Goal: Task Accomplishment & Management: Manage account settings

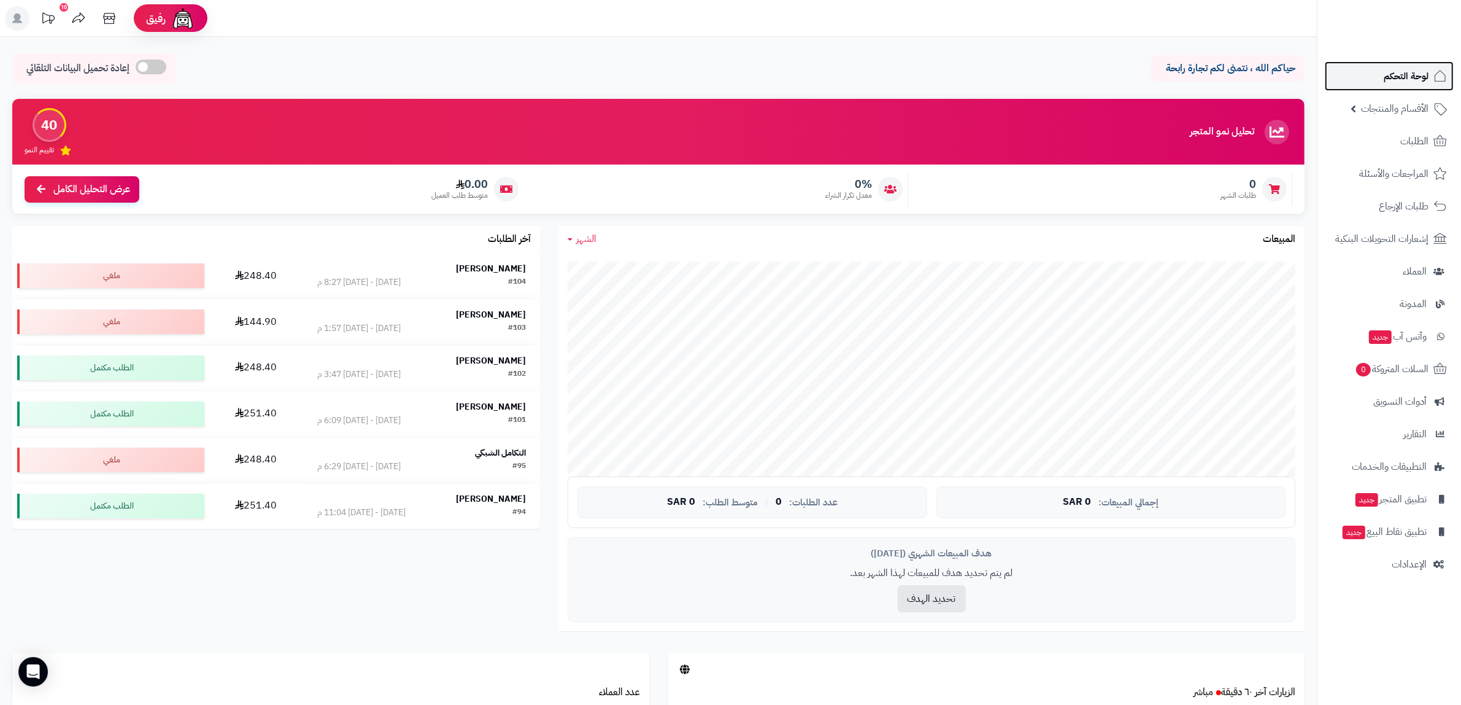
click at [1380, 66] on link "لوحة التحكم" at bounding box center [1389, 75] width 129 height 29
click at [1390, 371] on span "السلات المتروكة 0" at bounding box center [1392, 368] width 74 height 17
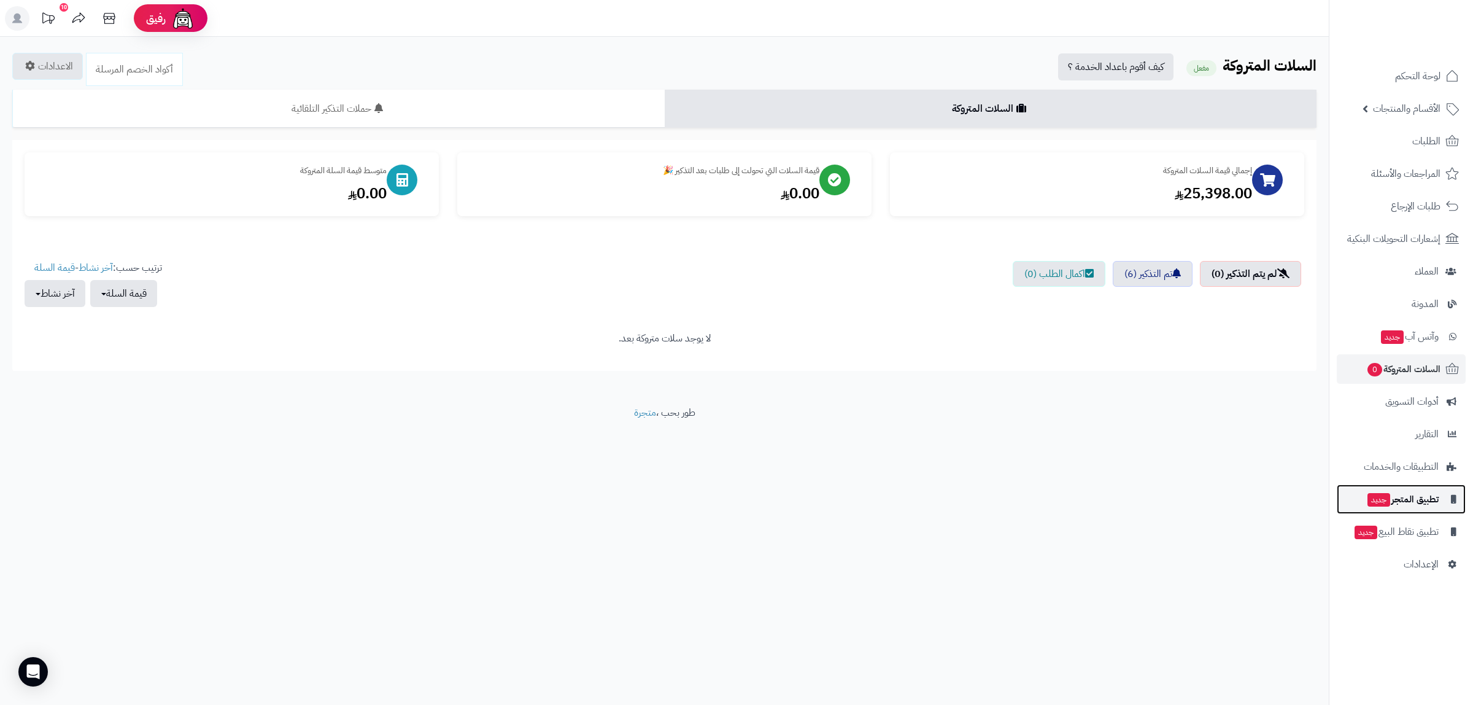
click at [1413, 501] on span "تطبيق المتجر جديد" at bounding box center [1402, 498] width 72 height 17
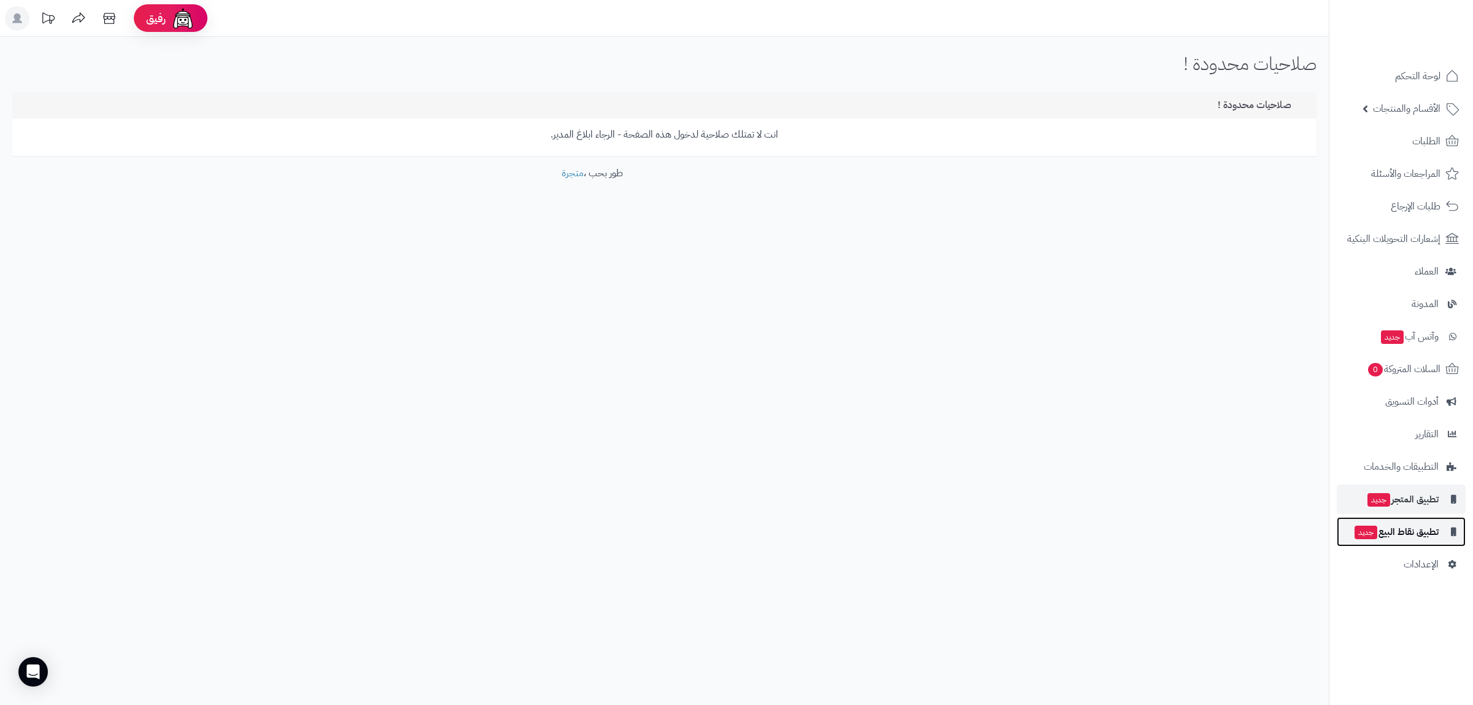
click at [1413, 532] on span "تطبيق نقاط البيع جديد" at bounding box center [1395, 531] width 85 height 17
click at [1428, 527] on span "تطبيق نقاط البيع جديد" at bounding box center [1395, 531] width 85 height 17
click at [1413, 559] on span "الإعدادات" at bounding box center [1421, 563] width 35 height 17
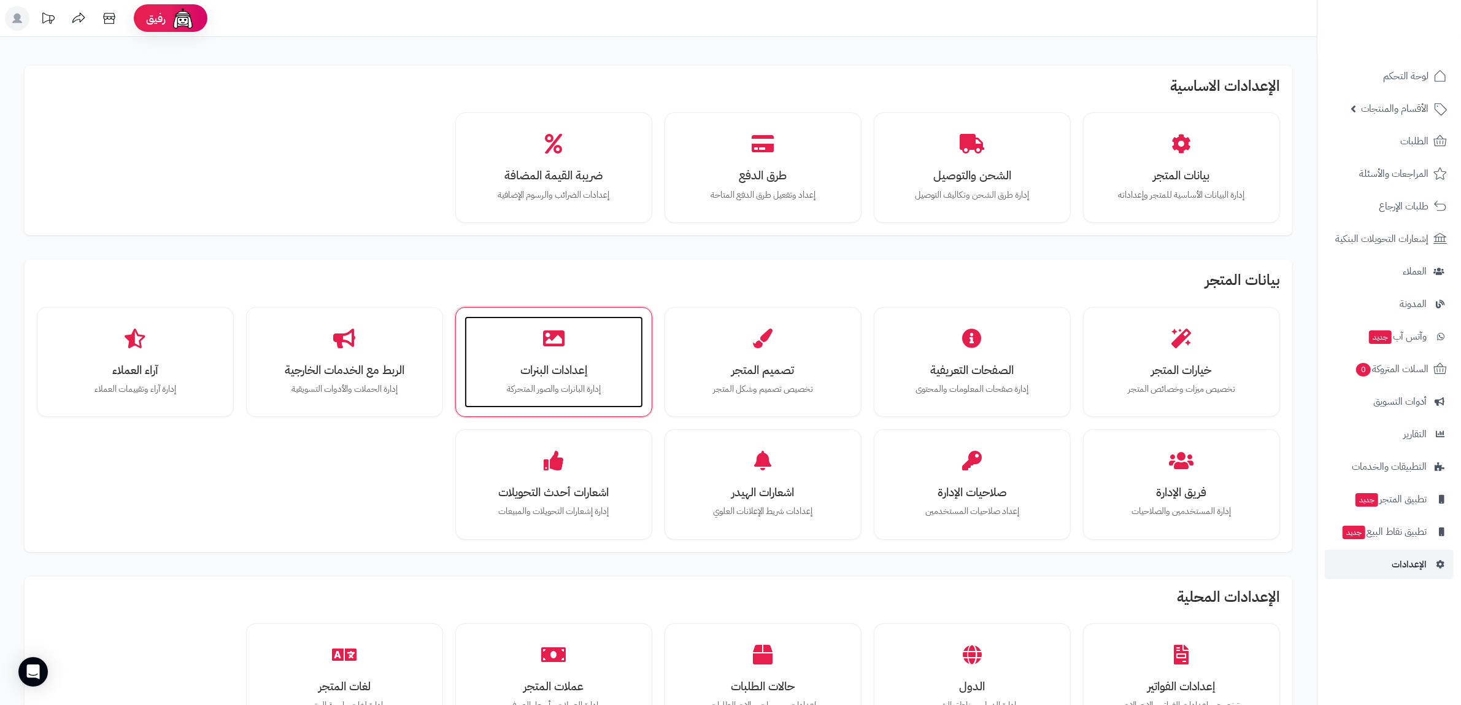
click at [534, 373] on h3 "إعدادات البنرات" at bounding box center [554, 369] width 154 height 13
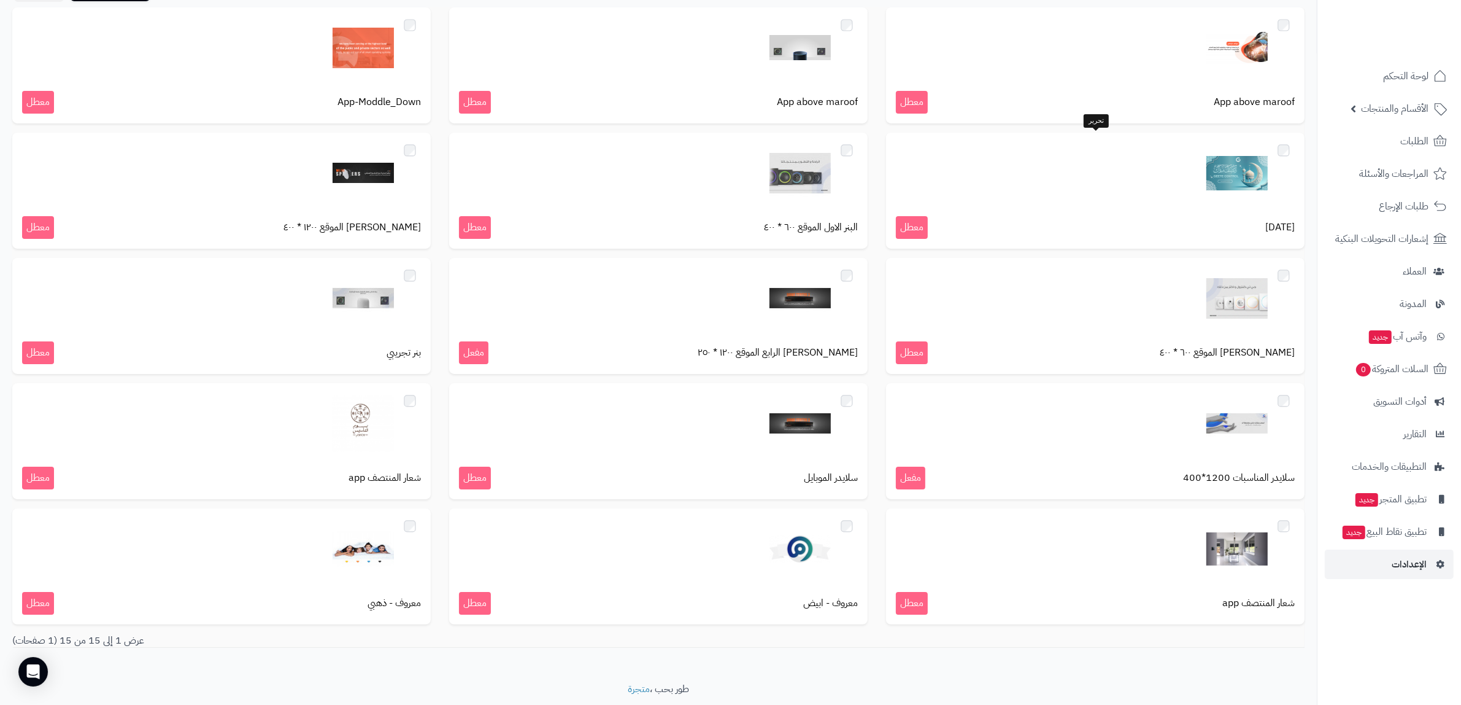
scroll to position [152, 0]
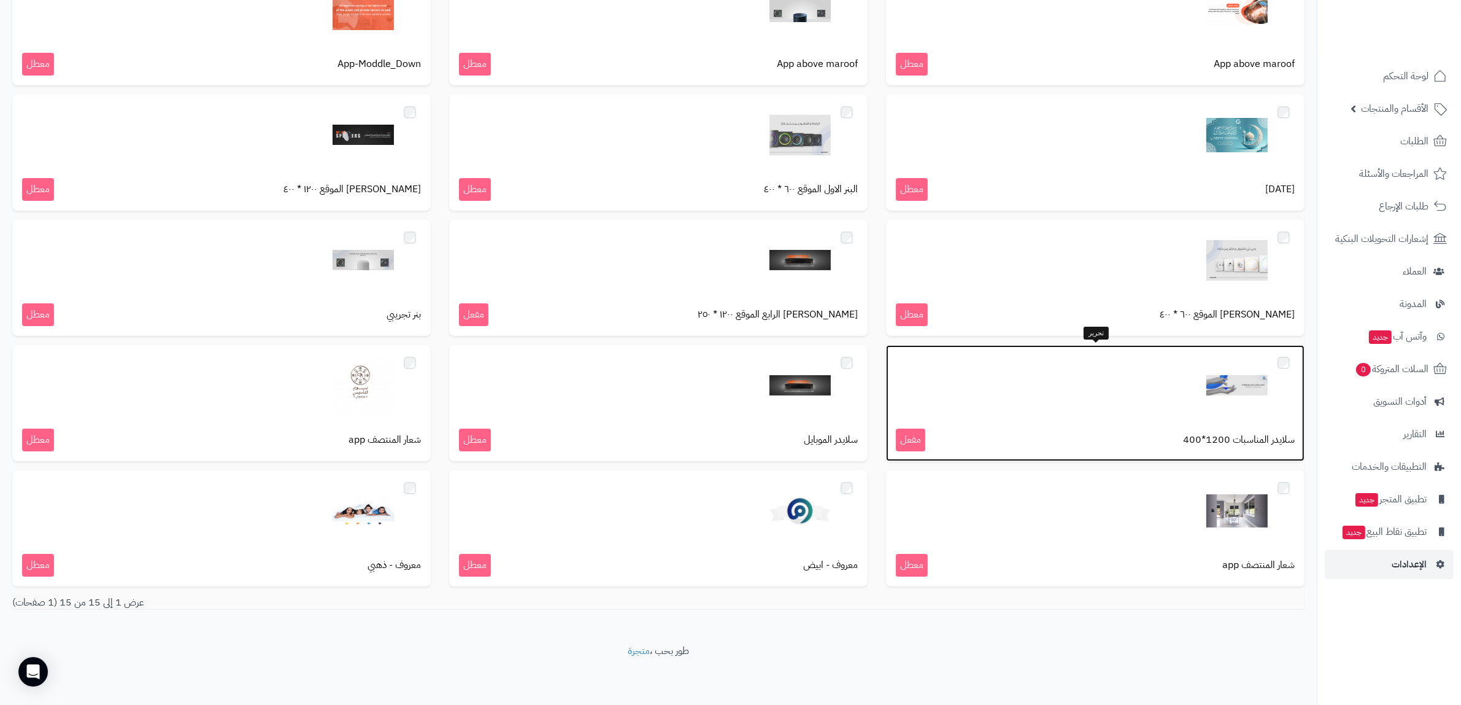
click at [1034, 416] on div "سلايدر المناسبات 1200*400 مفعل" at bounding box center [1095, 403] width 419 height 116
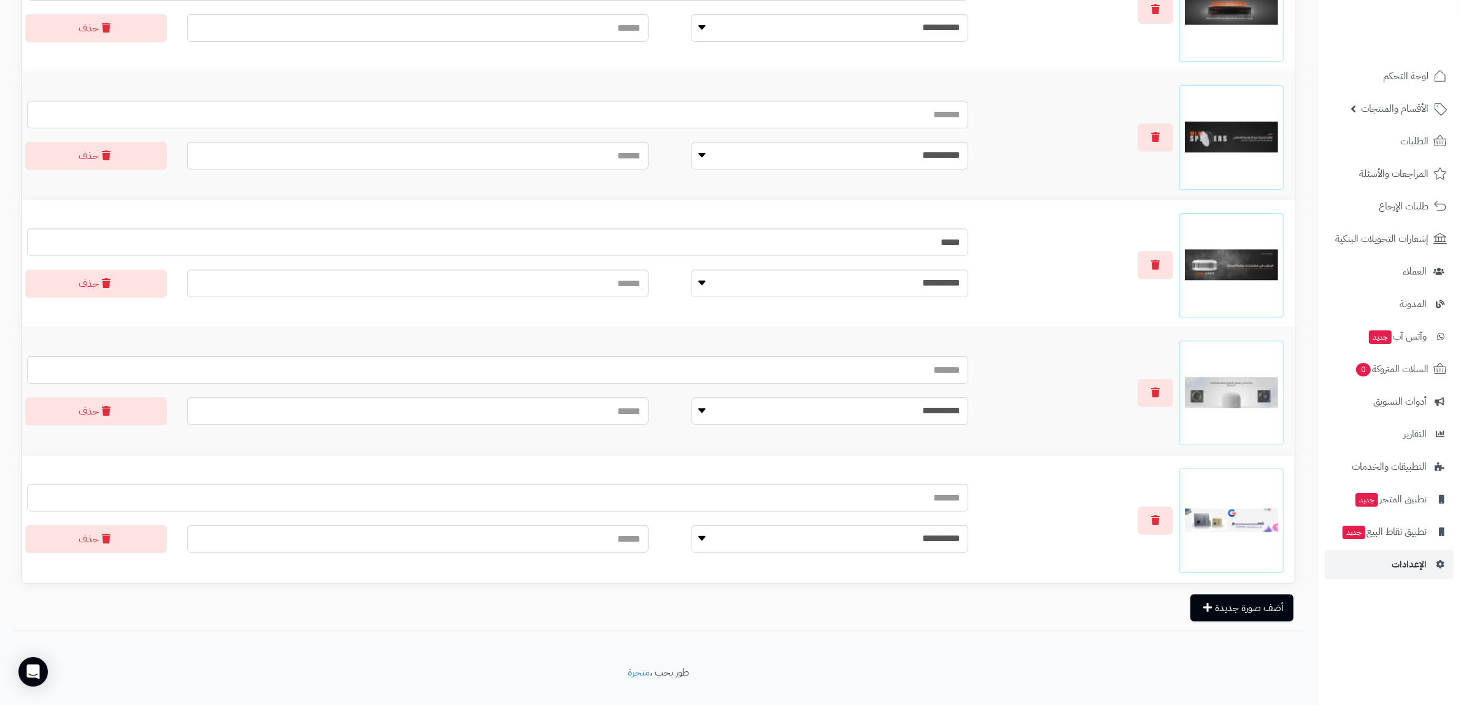
scroll to position [516, 0]
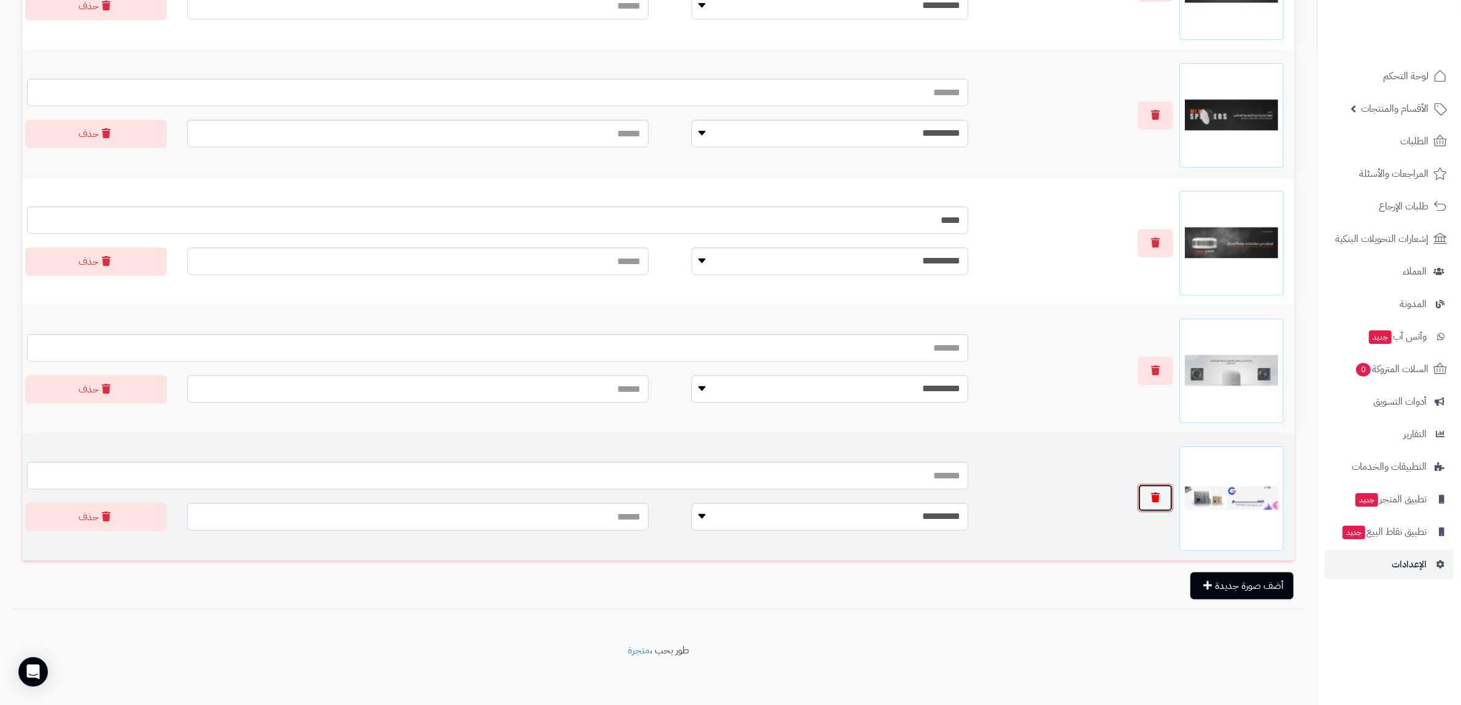
click at [1140, 503] on button "button" at bounding box center [1156, 498] width 36 height 28
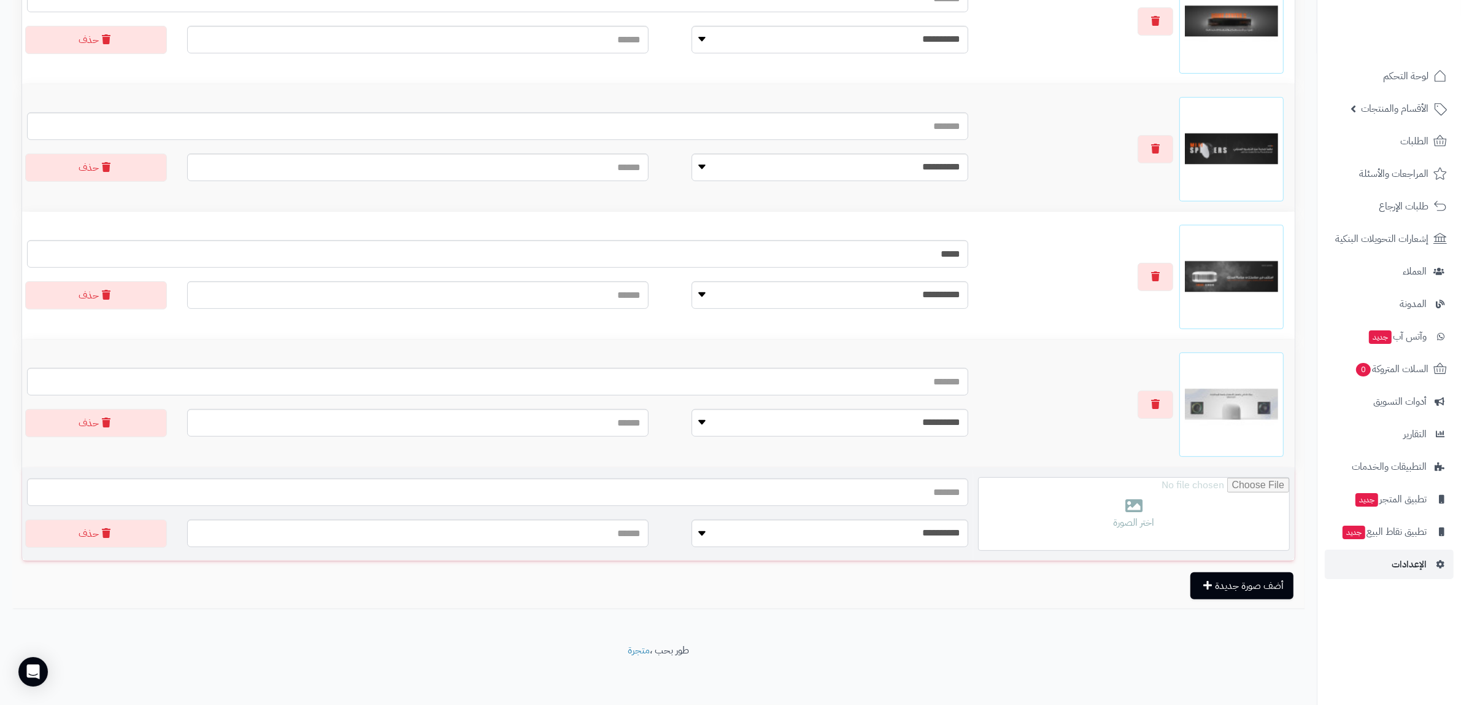
scroll to position [482, 0]
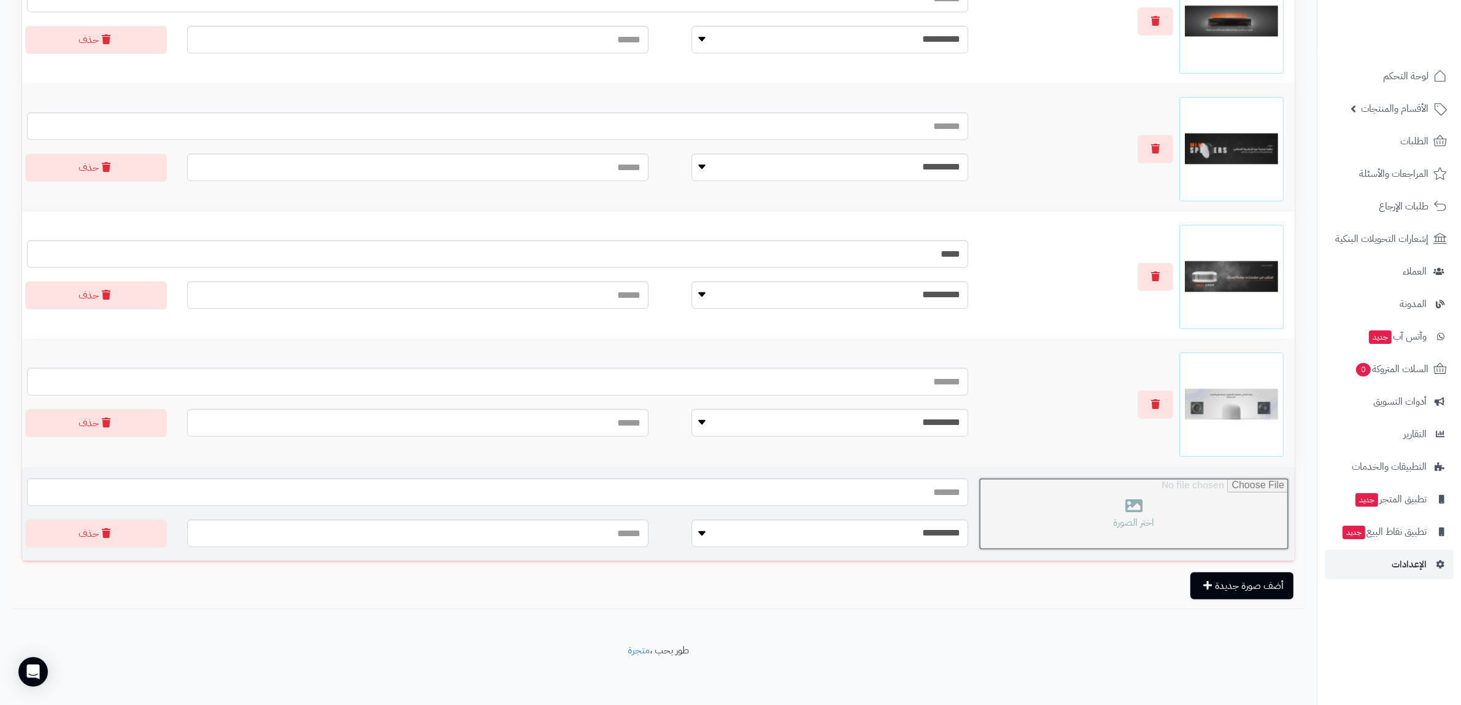
click at [1164, 520] on input "file" at bounding box center [1134, 513] width 311 height 72
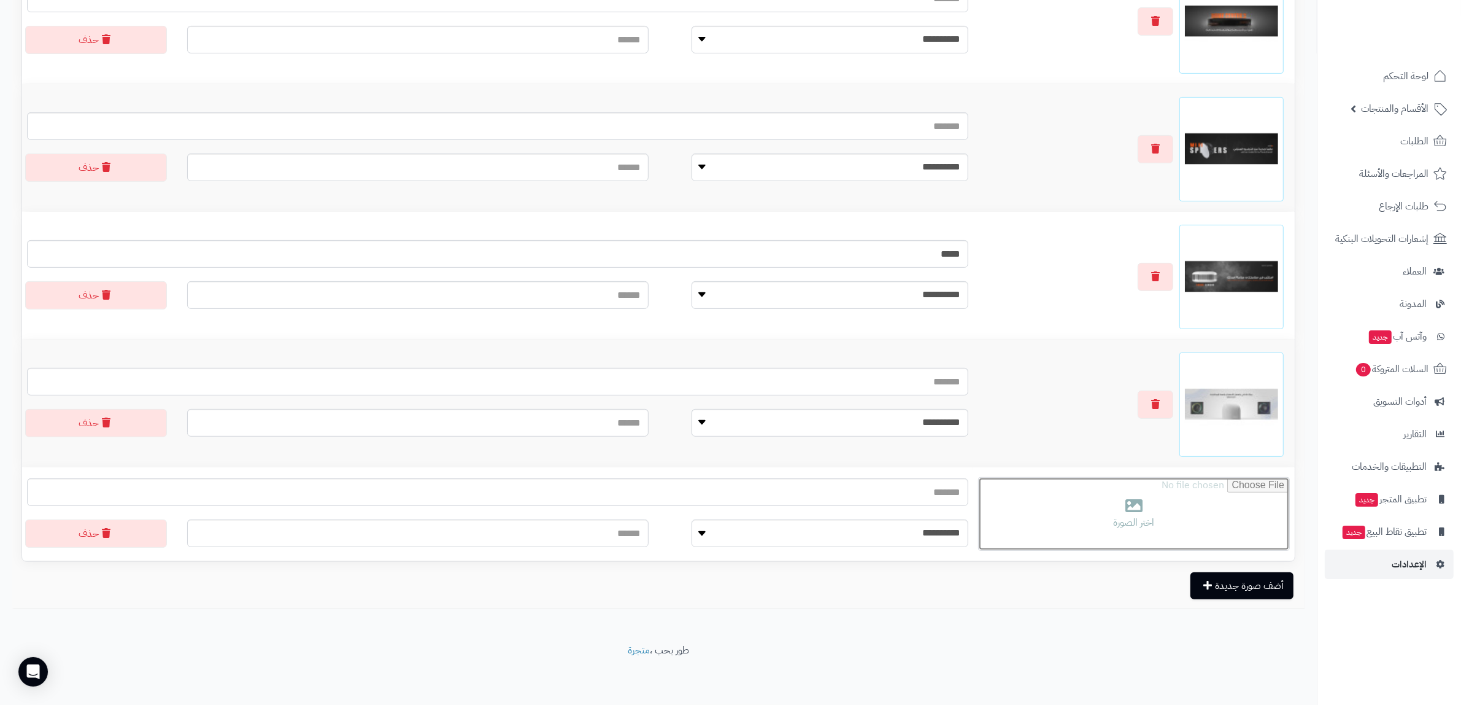
type input "**********"
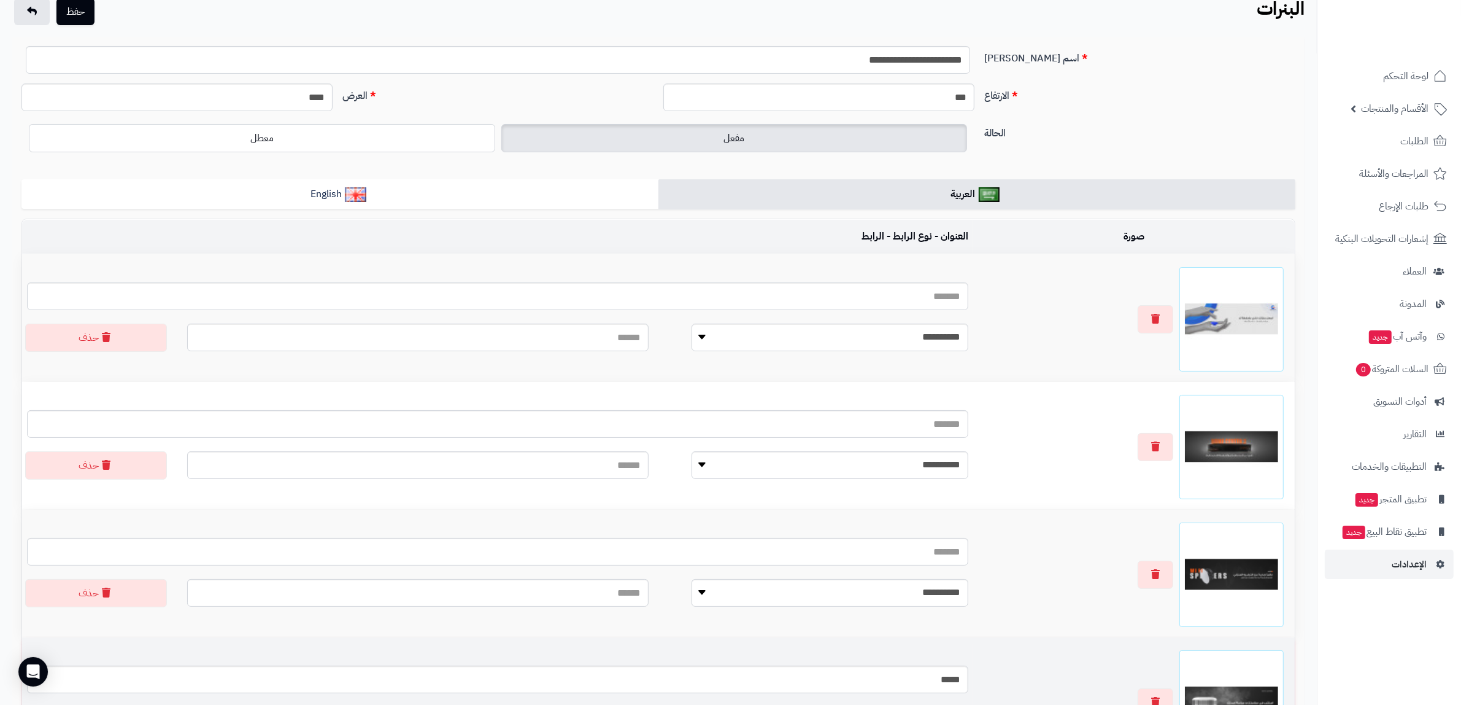
scroll to position [0, 0]
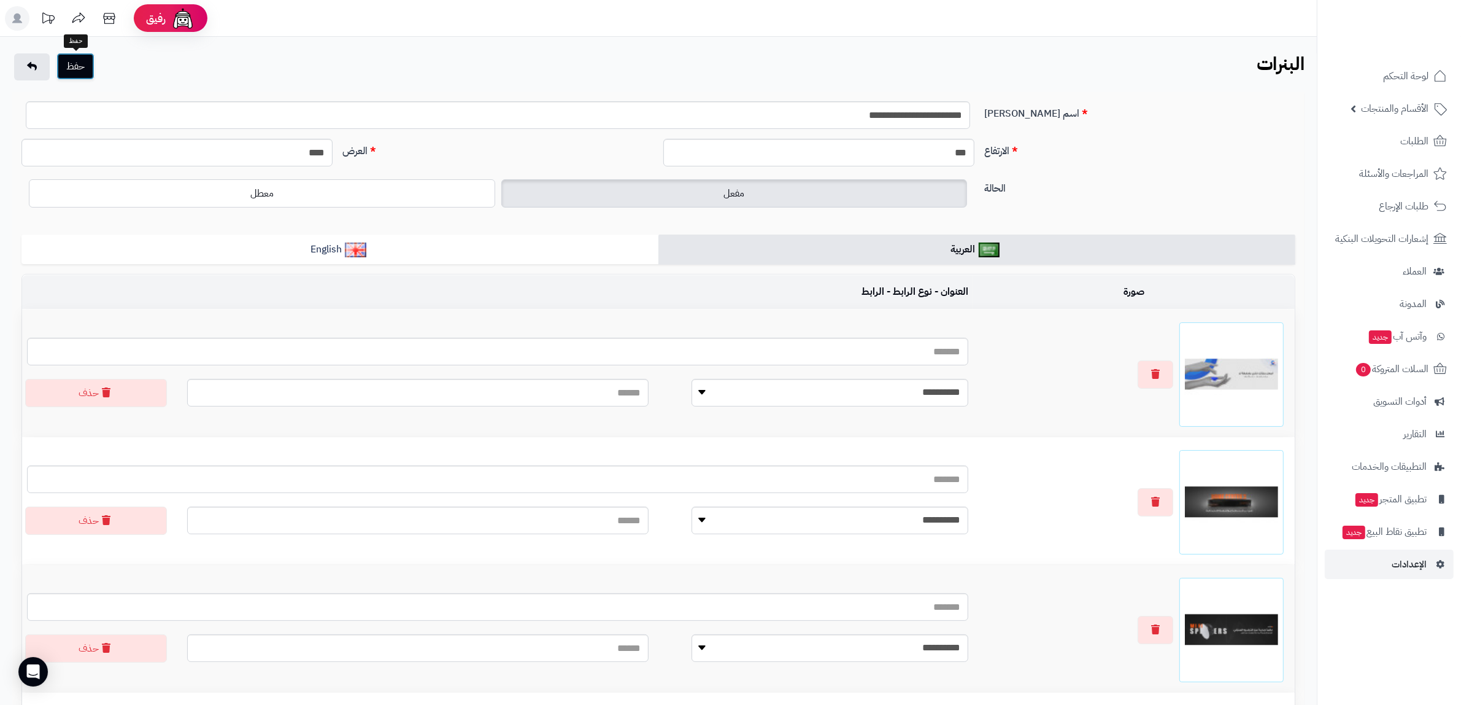
click at [77, 68] on button "حفظ" at bounding box center [75, 66] width 38 height 27
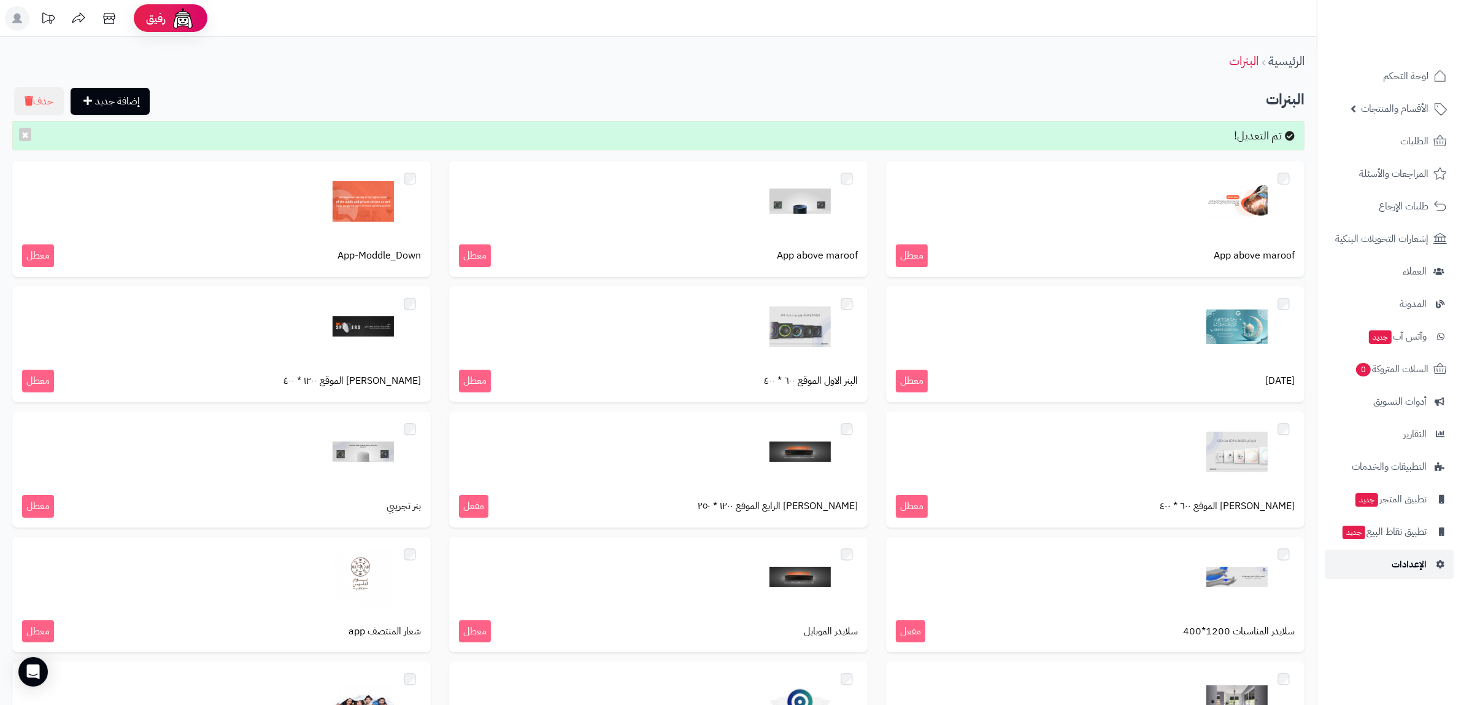
click at [1404, 559] on span "الإعدادات" at bounding box center [1409, 563] width 35 height 17
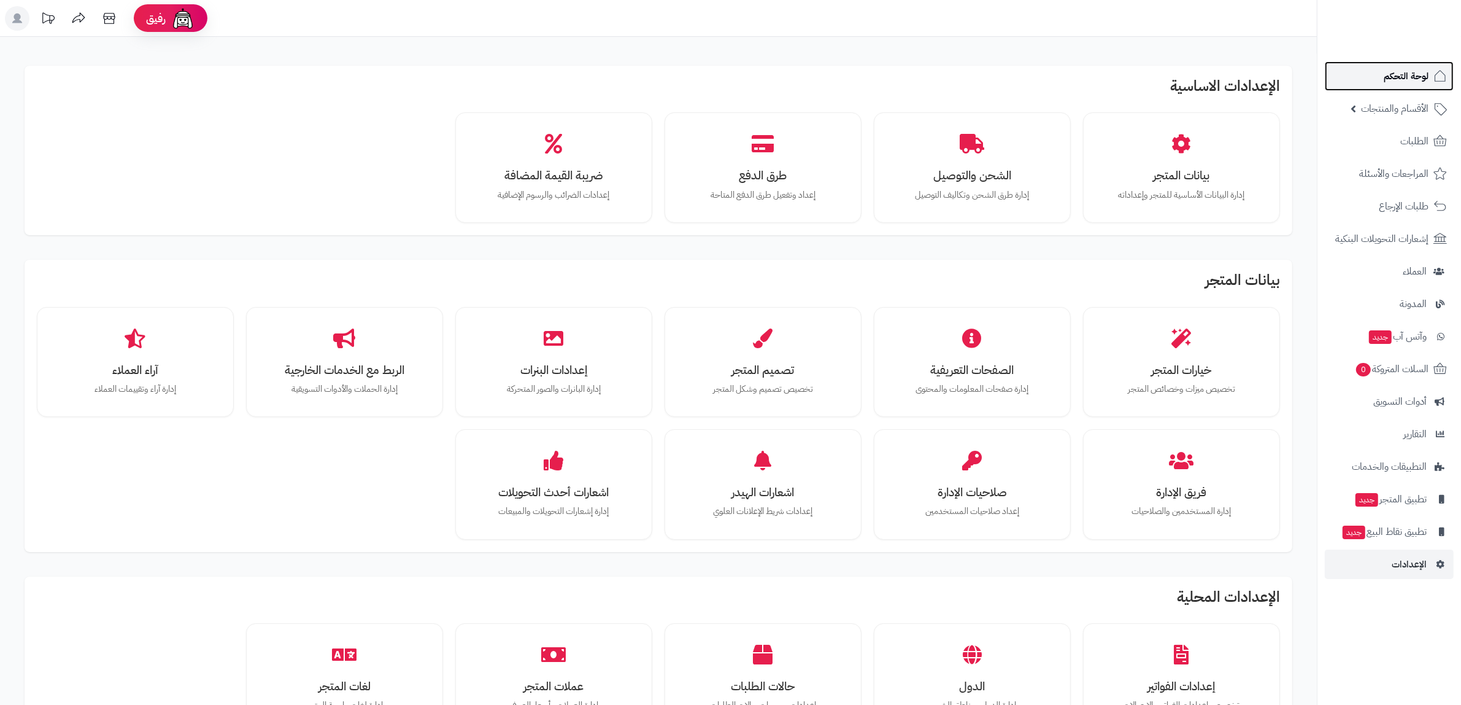
click at [1383, 79] on link "لوحة التحكم" at bounding box center [1389, 75] width 129 height 29
click at [1383, 101] on span "الأقسام والمنتجات" at bounding box center [1395, 108] width 68 height 17
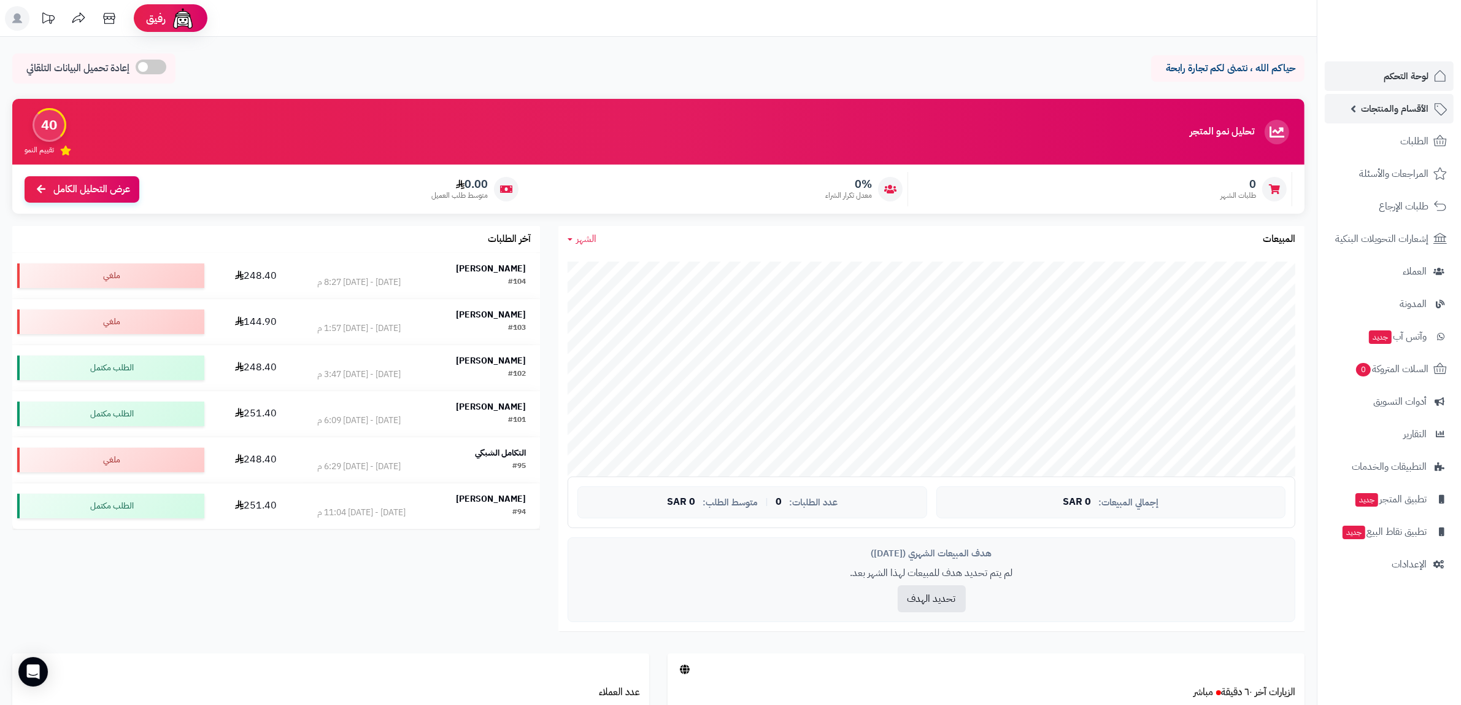
click at [1385, 110] on span "الأقسام والمنتجات" at bounding box center [1395, 108] width 68 height 17
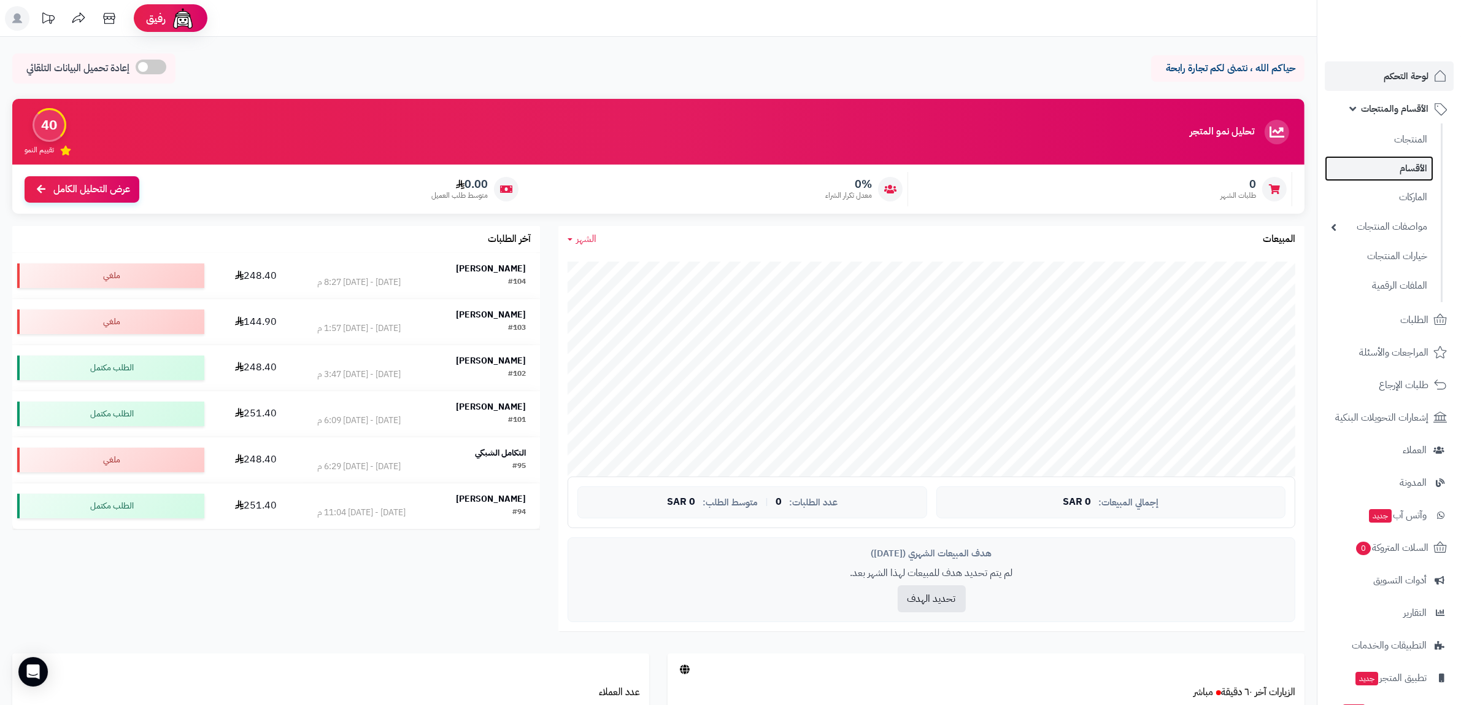
click at [1398, 166] on link "الأقسام" at bounding box center [1379, 168] width 109 height 25
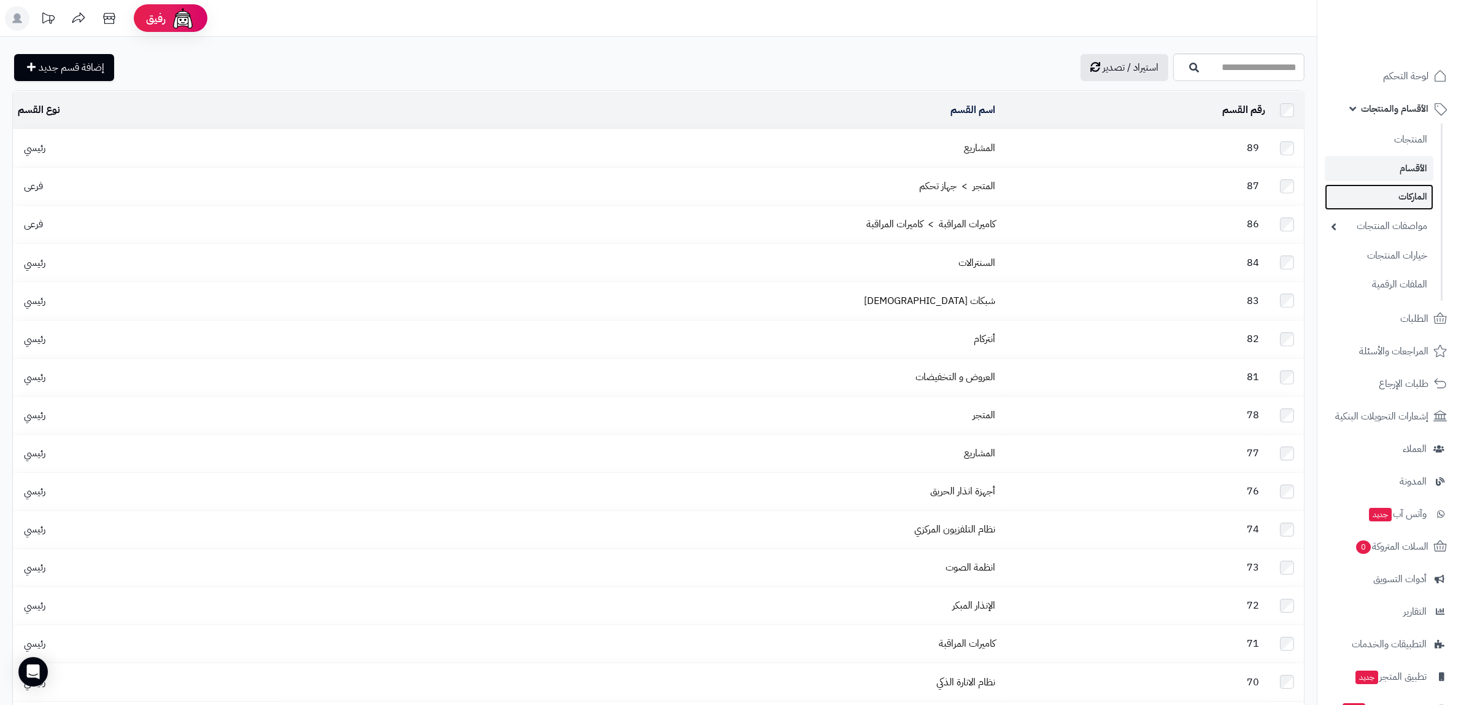
click at [1419, 198] on link "الماركات" at bounding box center [1379, 196] width 109 height 25
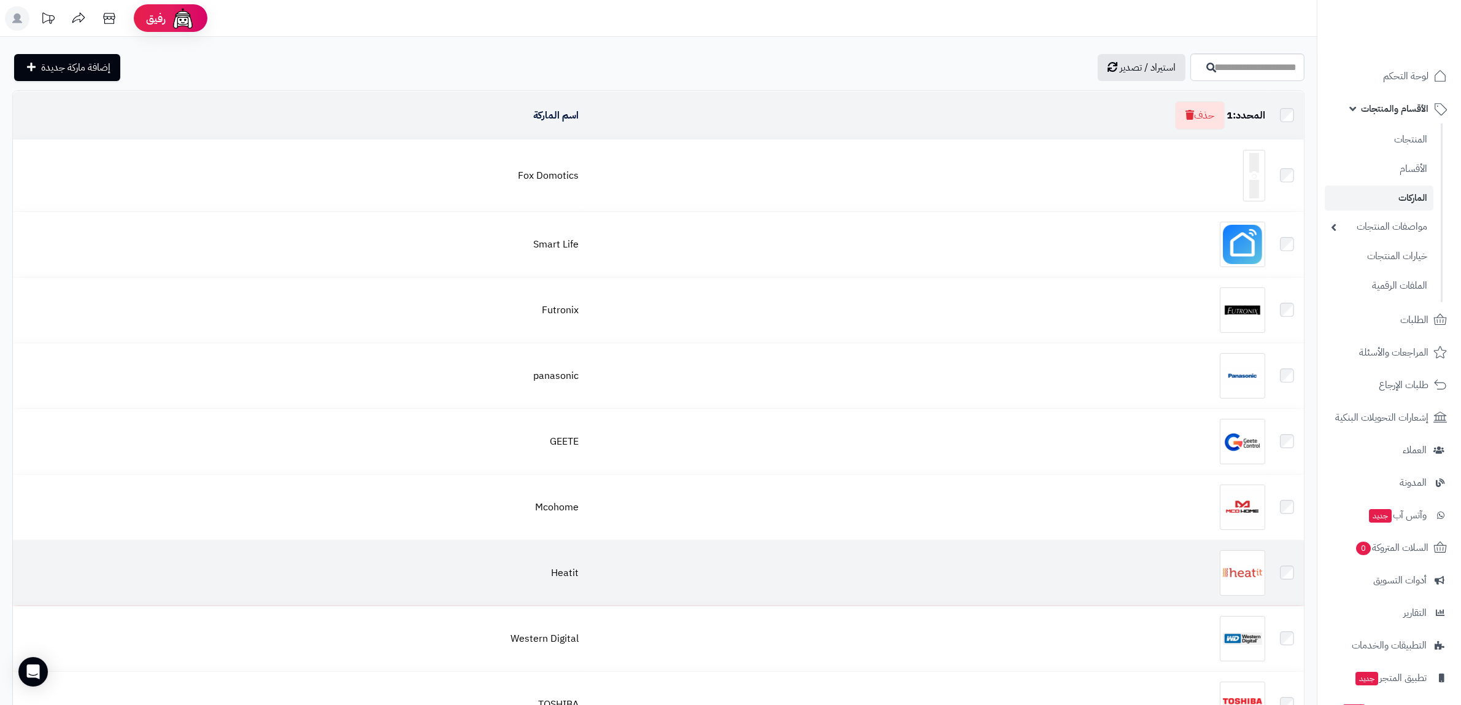
click at [1071, 586] on div at bounding box center [927, 572] width 677 height 45
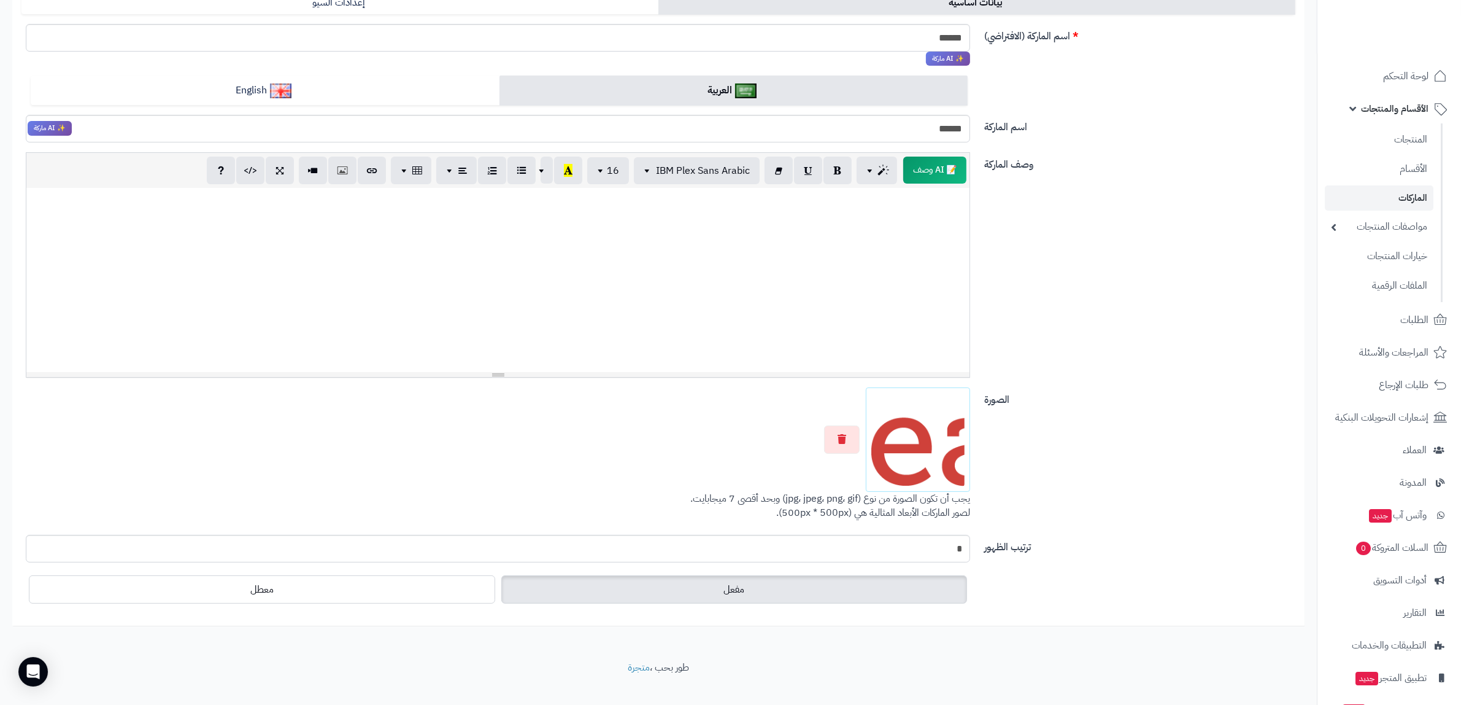
scroll to position [166, 0]
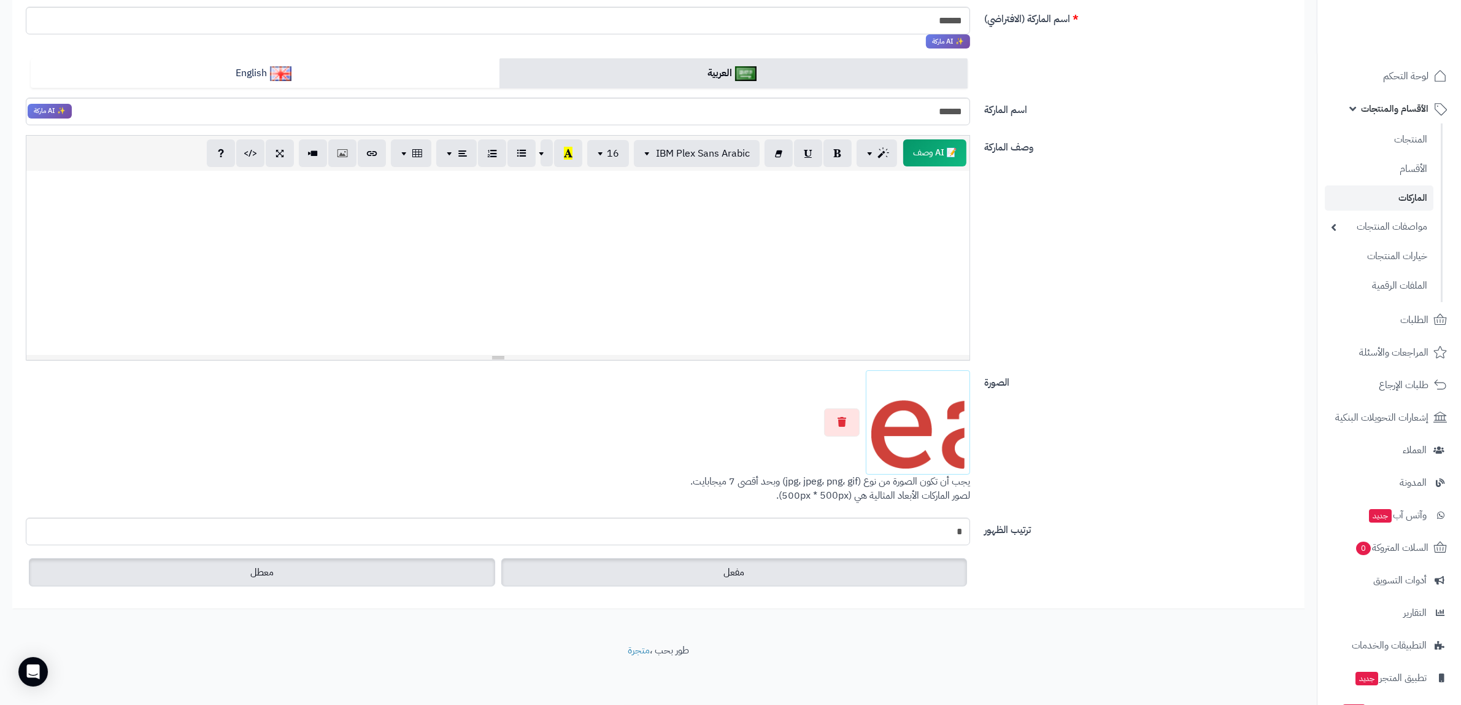
click at [360, 565] on label "معطل" at bounding box center [262, 572] width 466 height 28
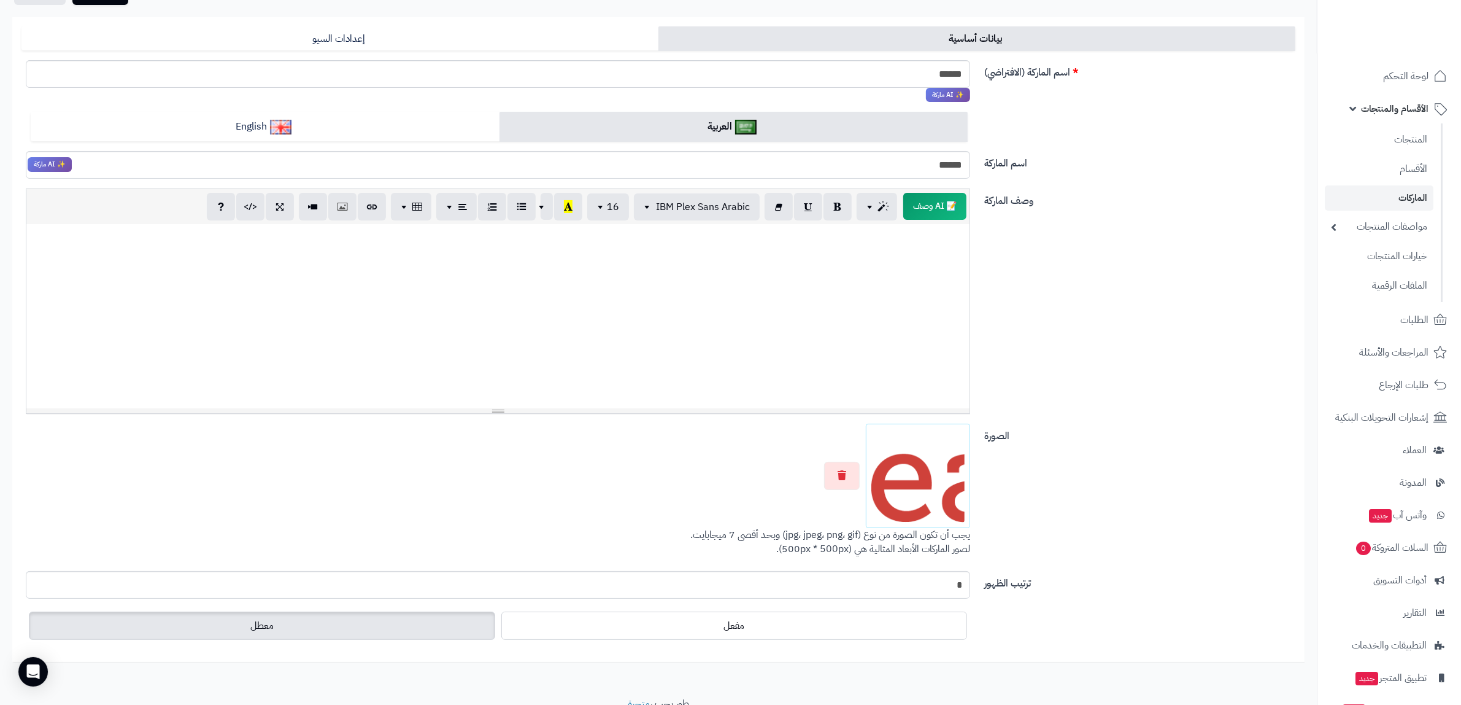
scroll to position [0, 0]
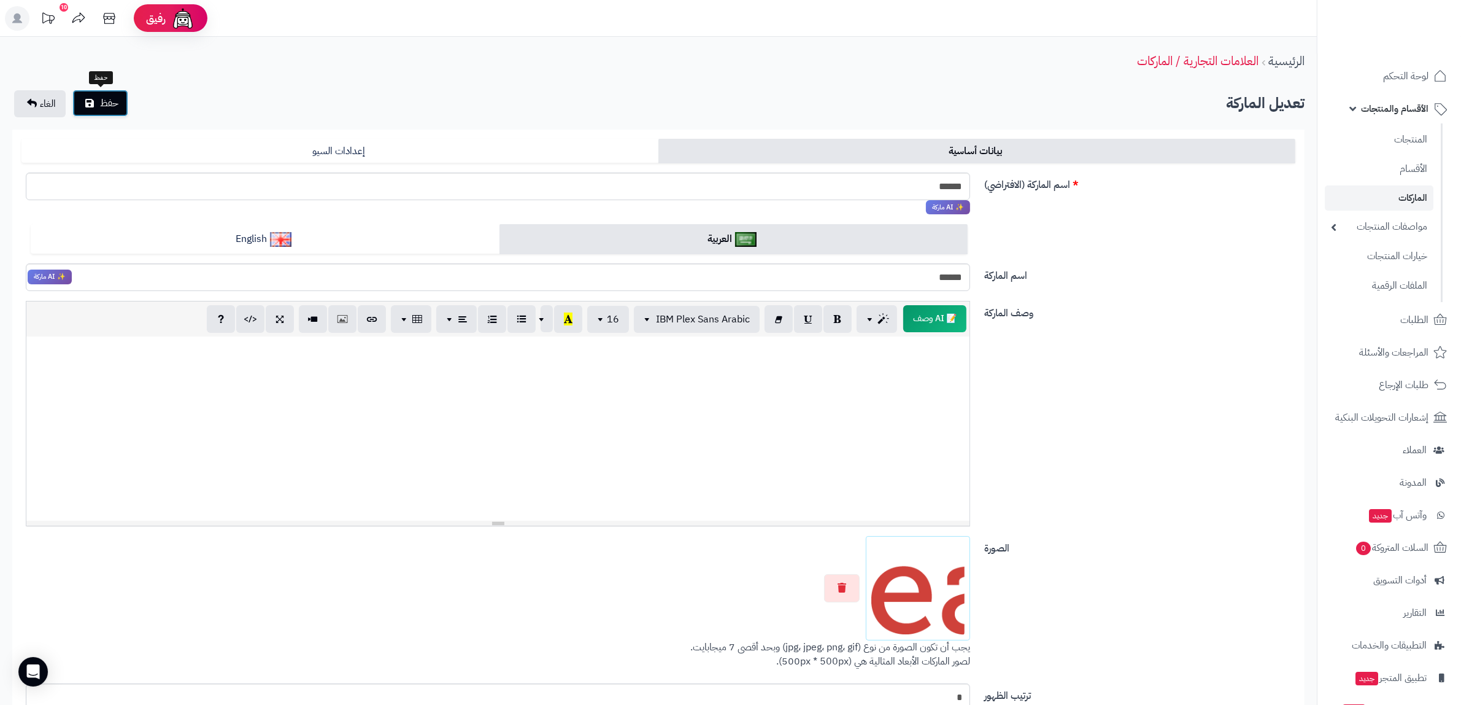
click at [98, 103] on button "حفظ" at bounding box center [100, 103] width 56 height 27
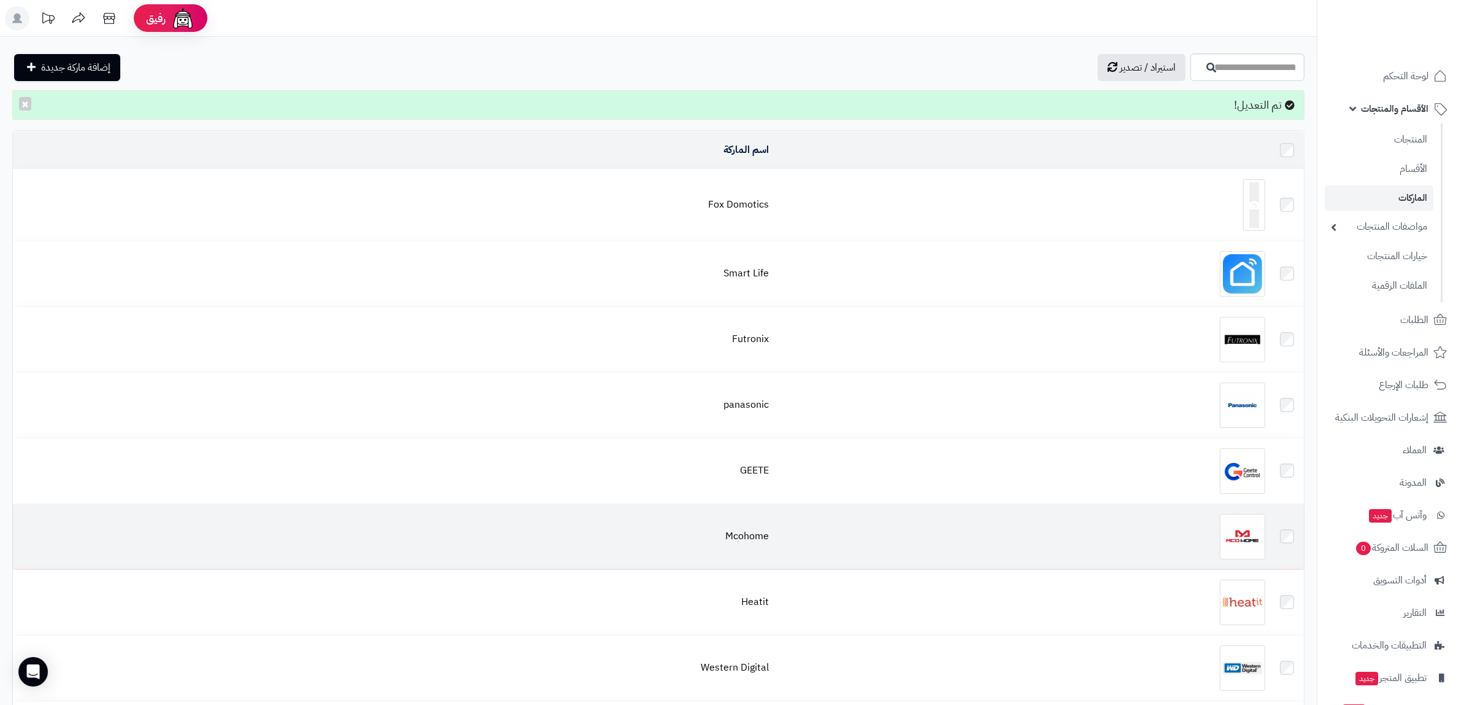
click at [1016, 535] on div at bounding box center [1022, 536] width 487 height 45
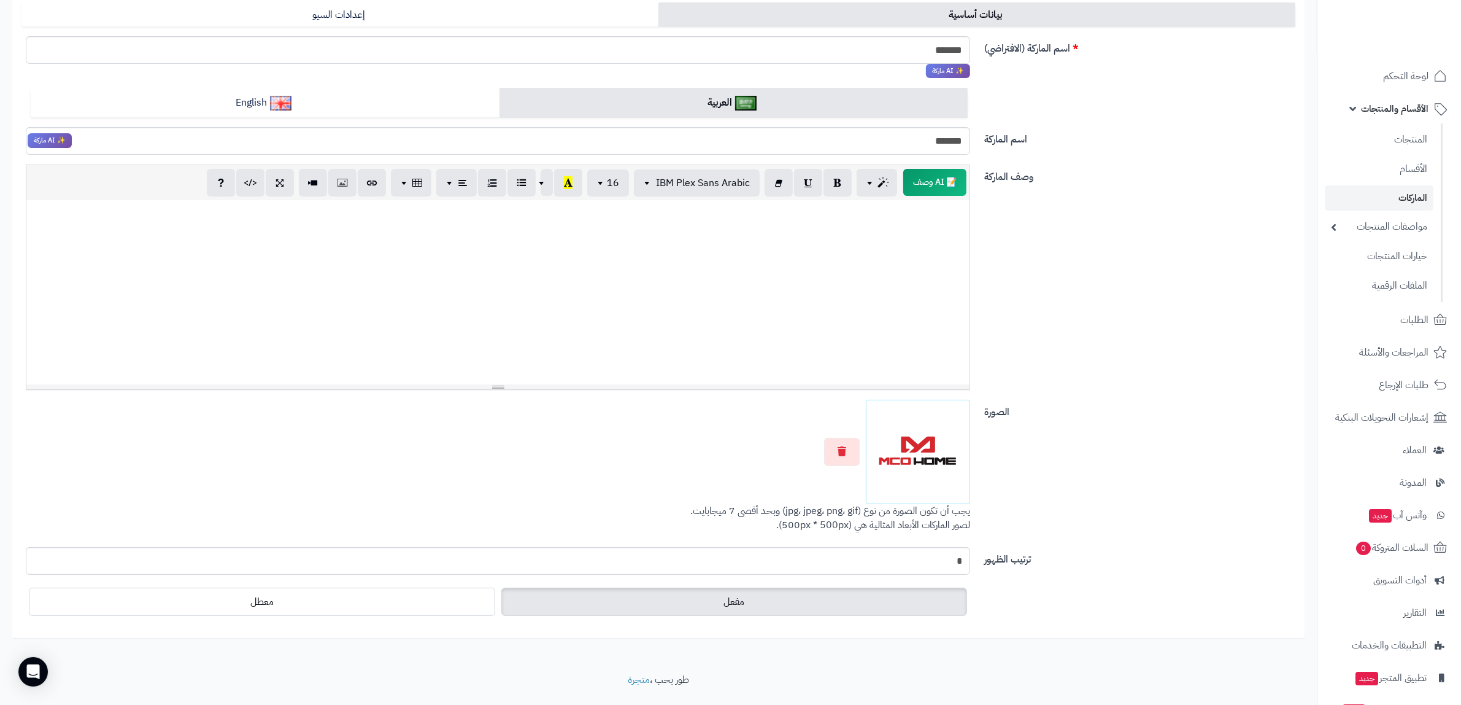
scroll to position [153, 0]
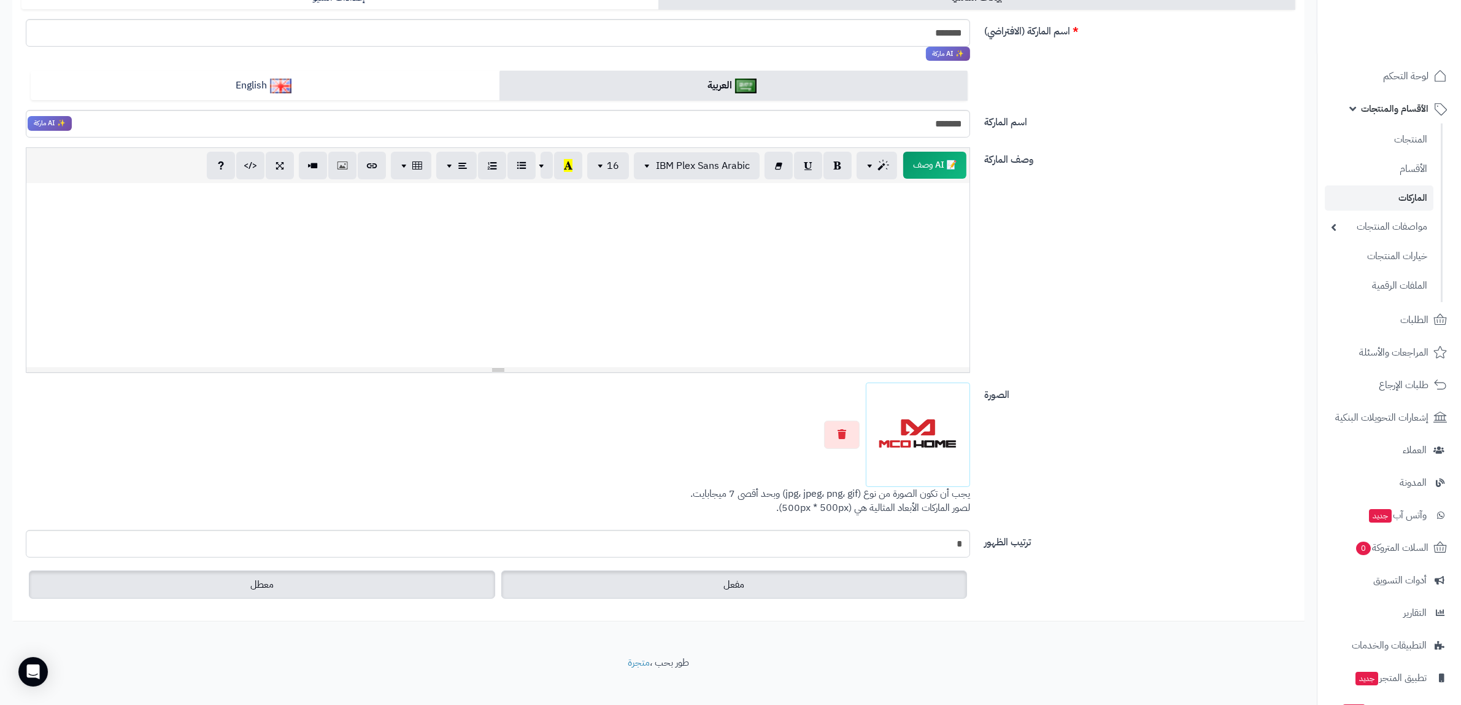
click at [373, 578] on label "معطل" at bounding box center [262, 584] width 466 height 28
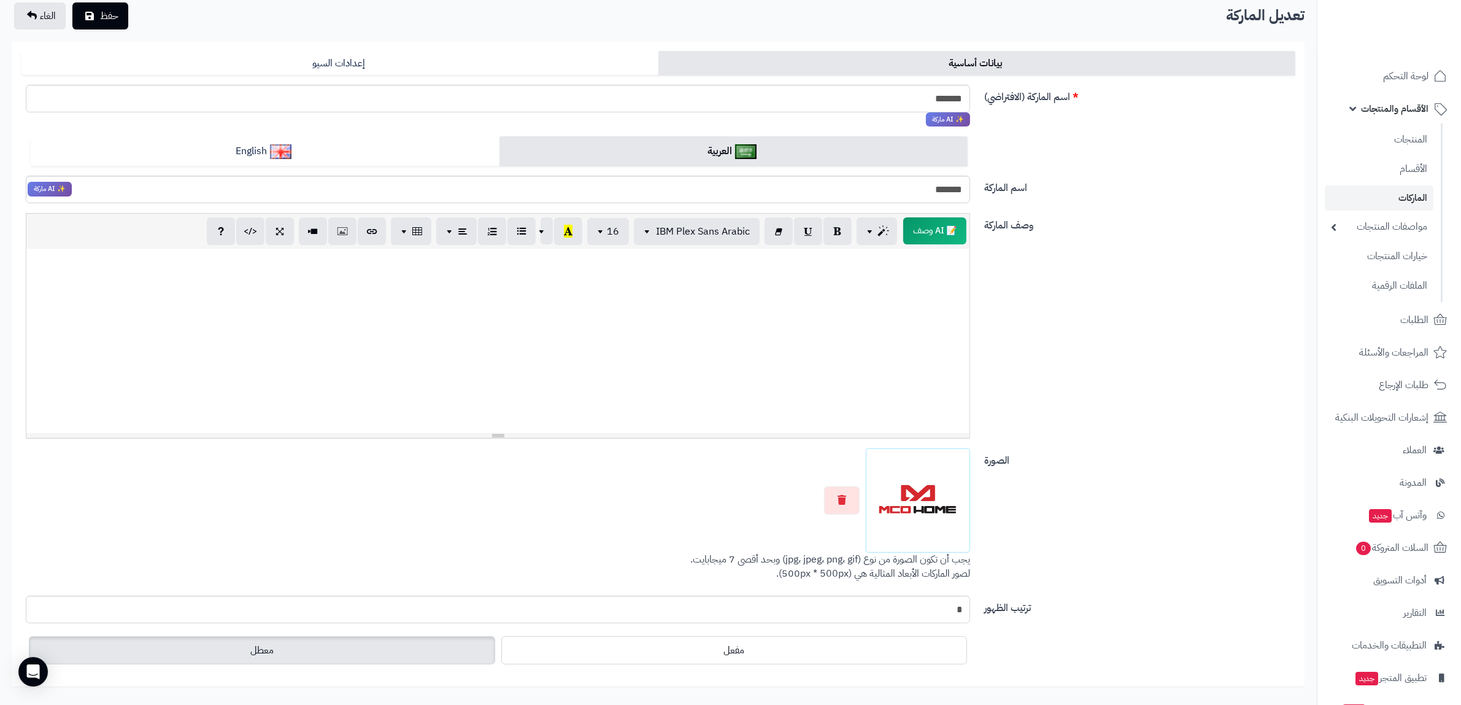
scroll to position [0, 0]
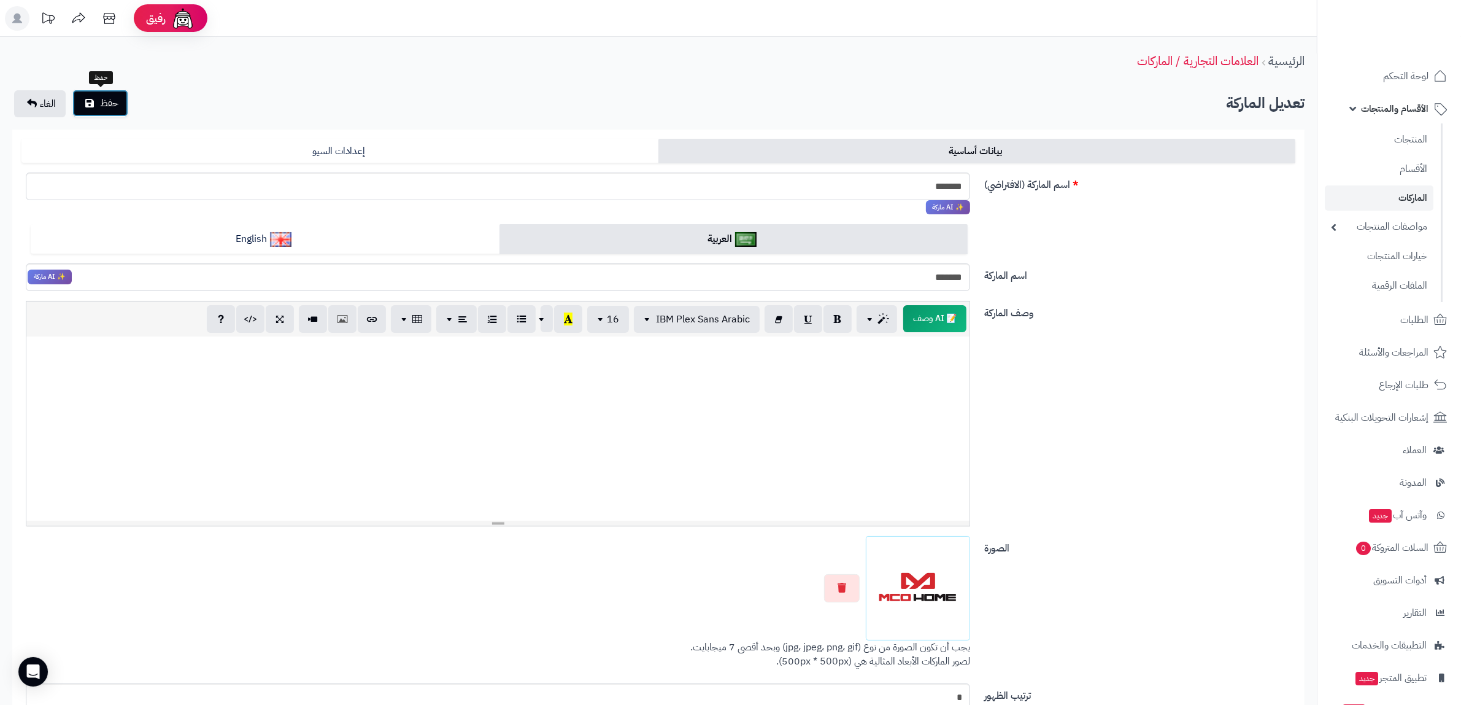
click at [117, 108] on span "حفظ" at bounding box center [109, 103] width 18 height 15
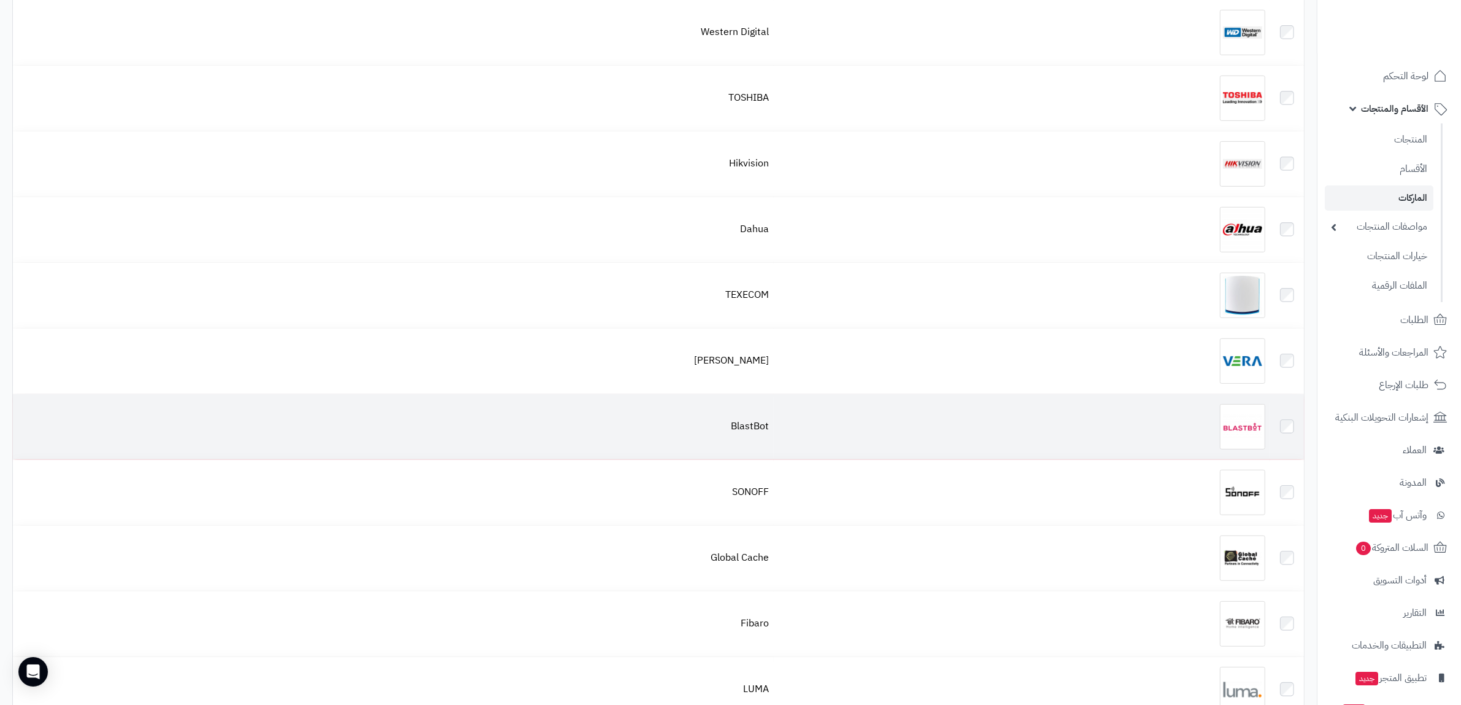
scroll to position [627, 0]
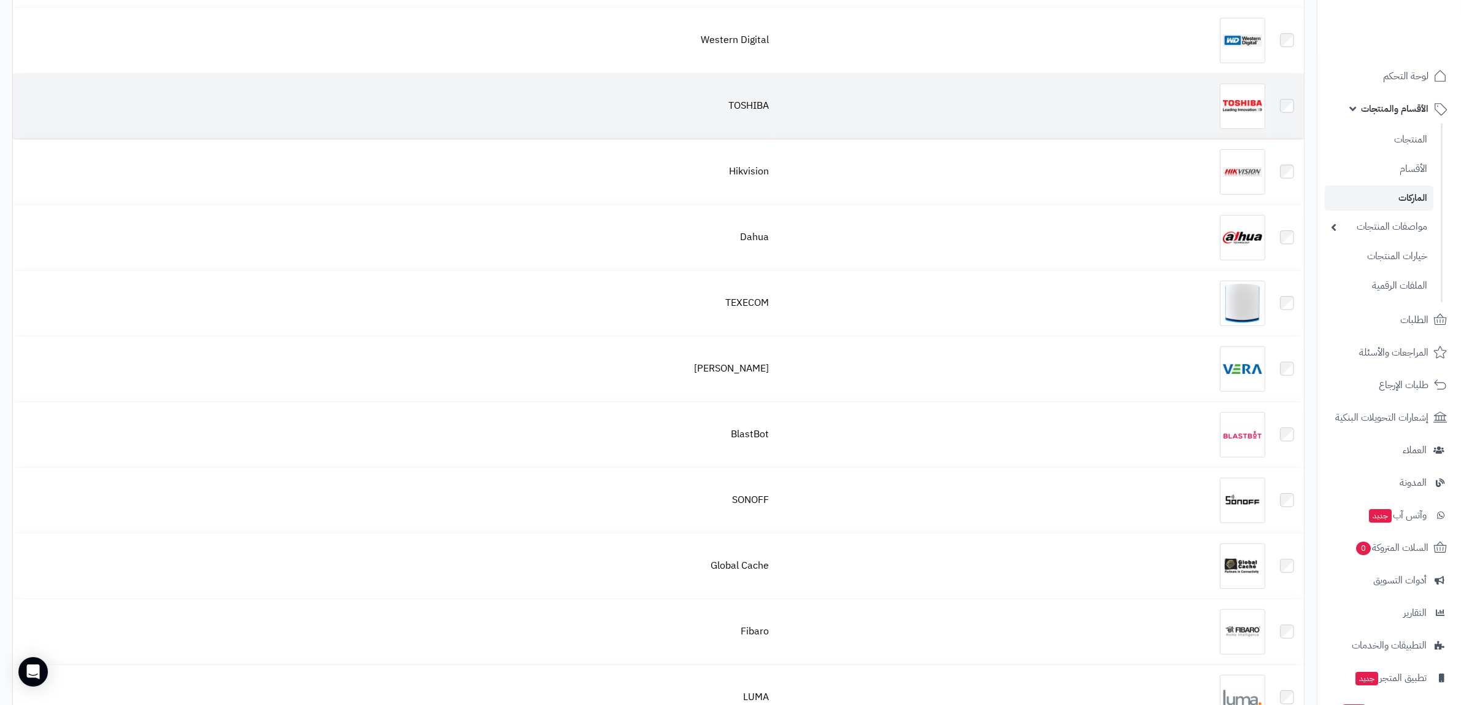
click at [1081, 111] on div at bounding box center [1022, 105] width 487 height 45
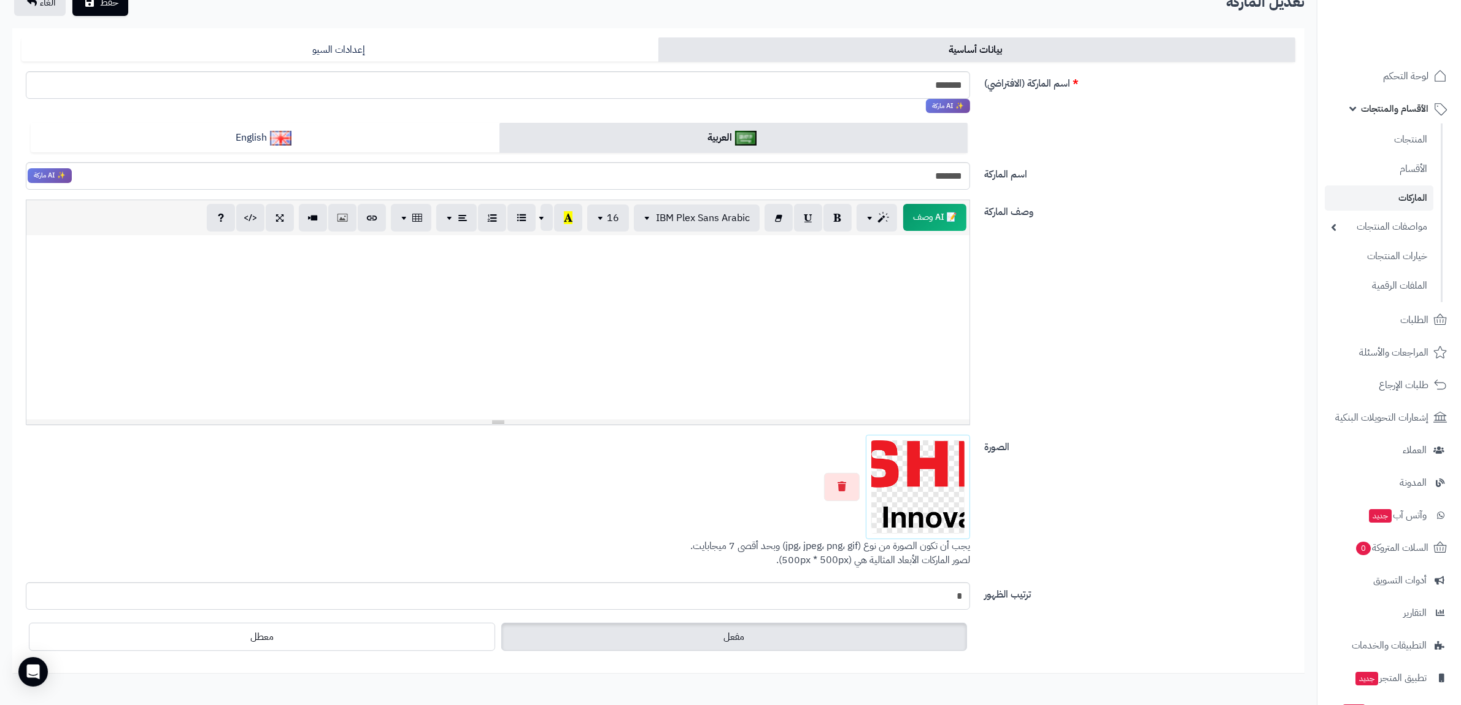
scroll to position [90, 0]
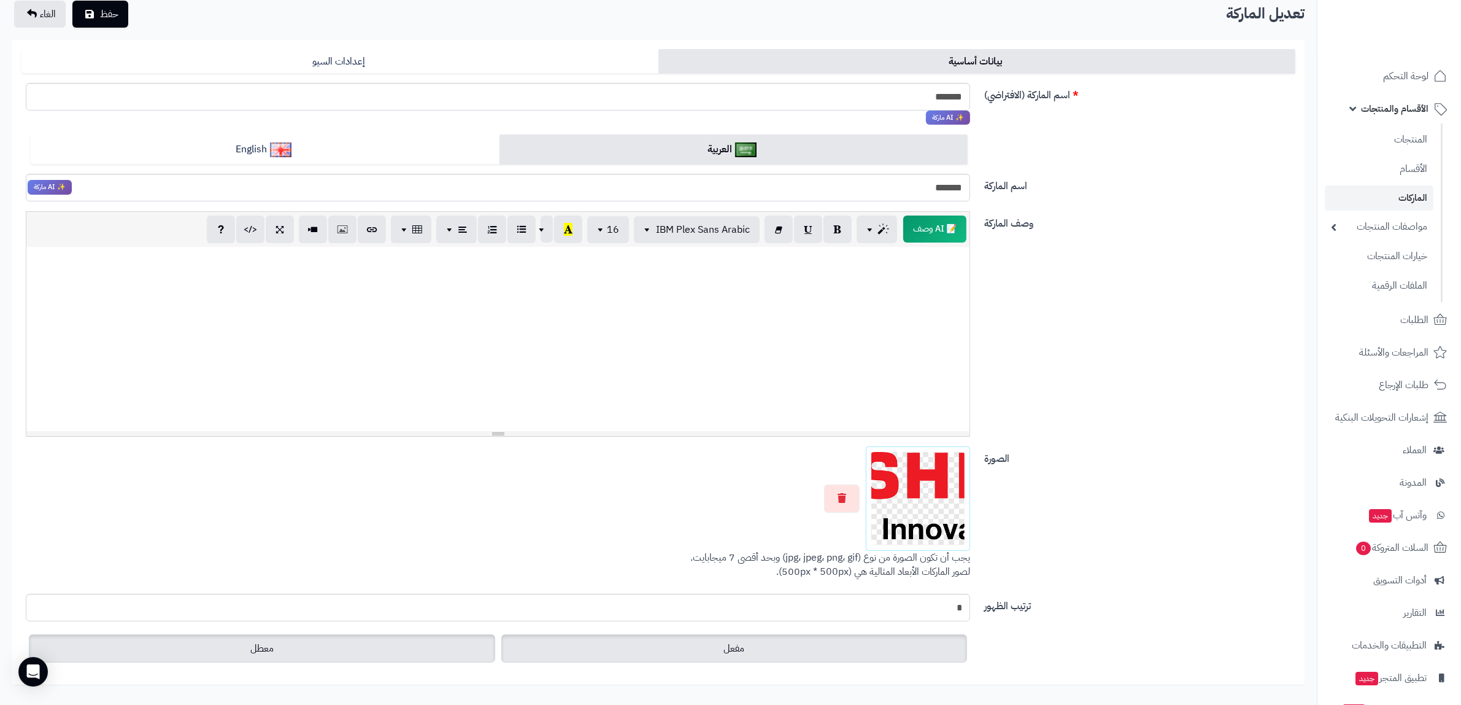
click at [378, 640] on label "معطل" at bounding box center [262, 648] width 466 height 28
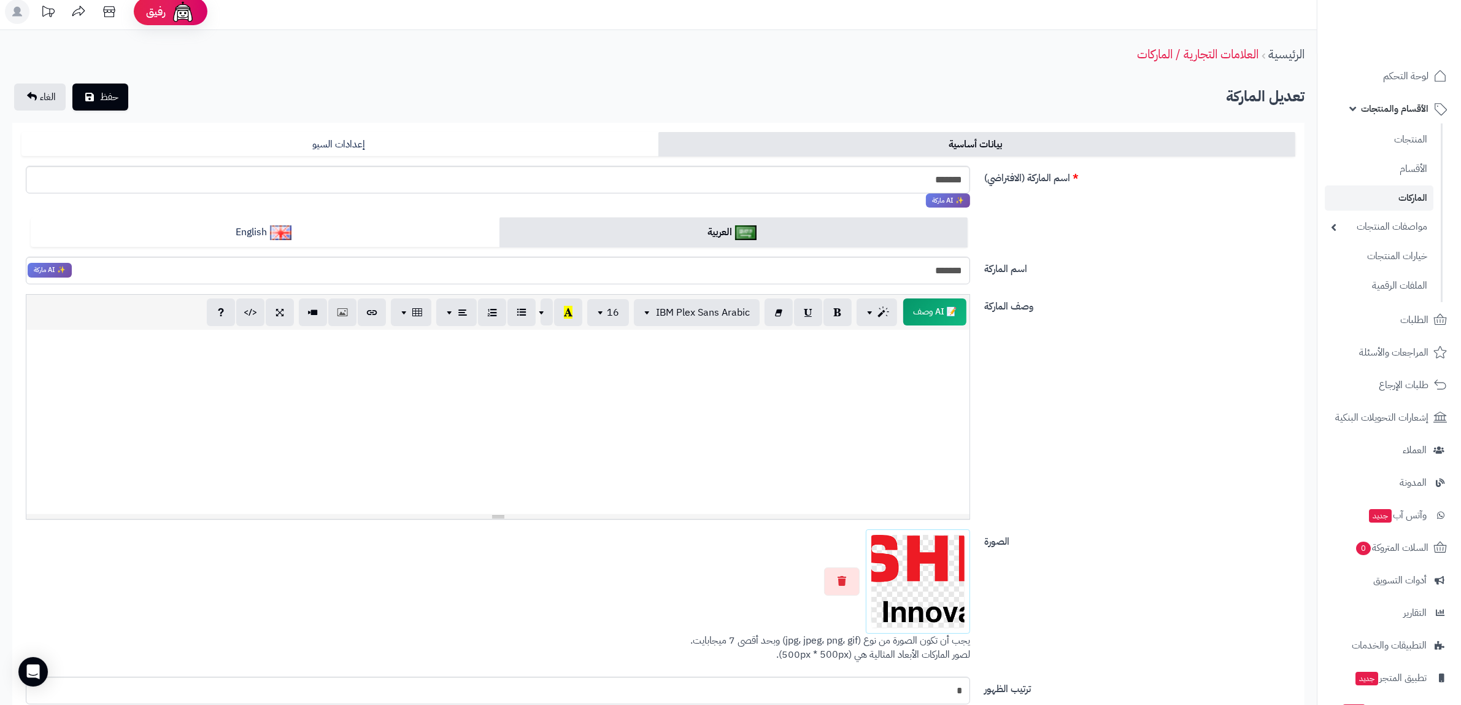
scroll to position [0, 0]
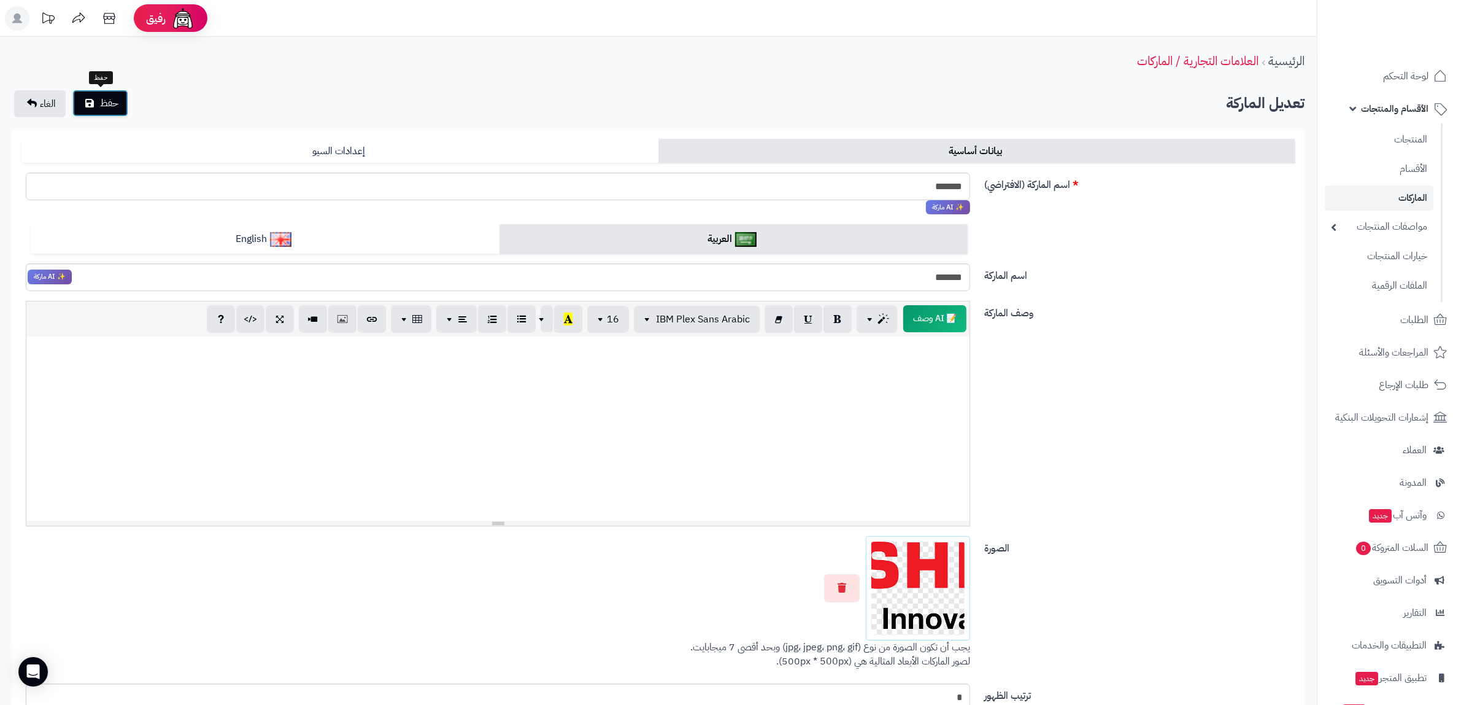
click at [84, 100] on button "حفظ" at bounding box center [100, 103] width 56 height 27
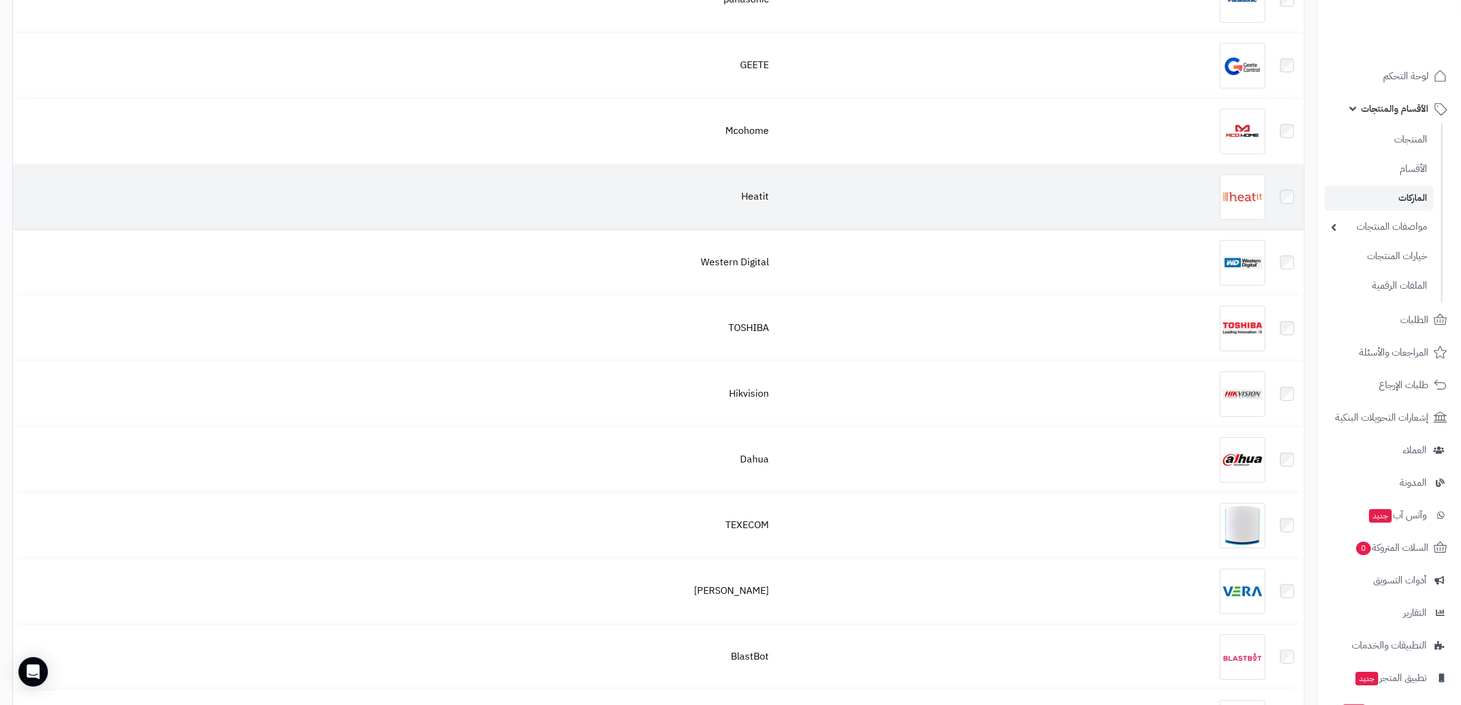
scroll to position [460, 0]
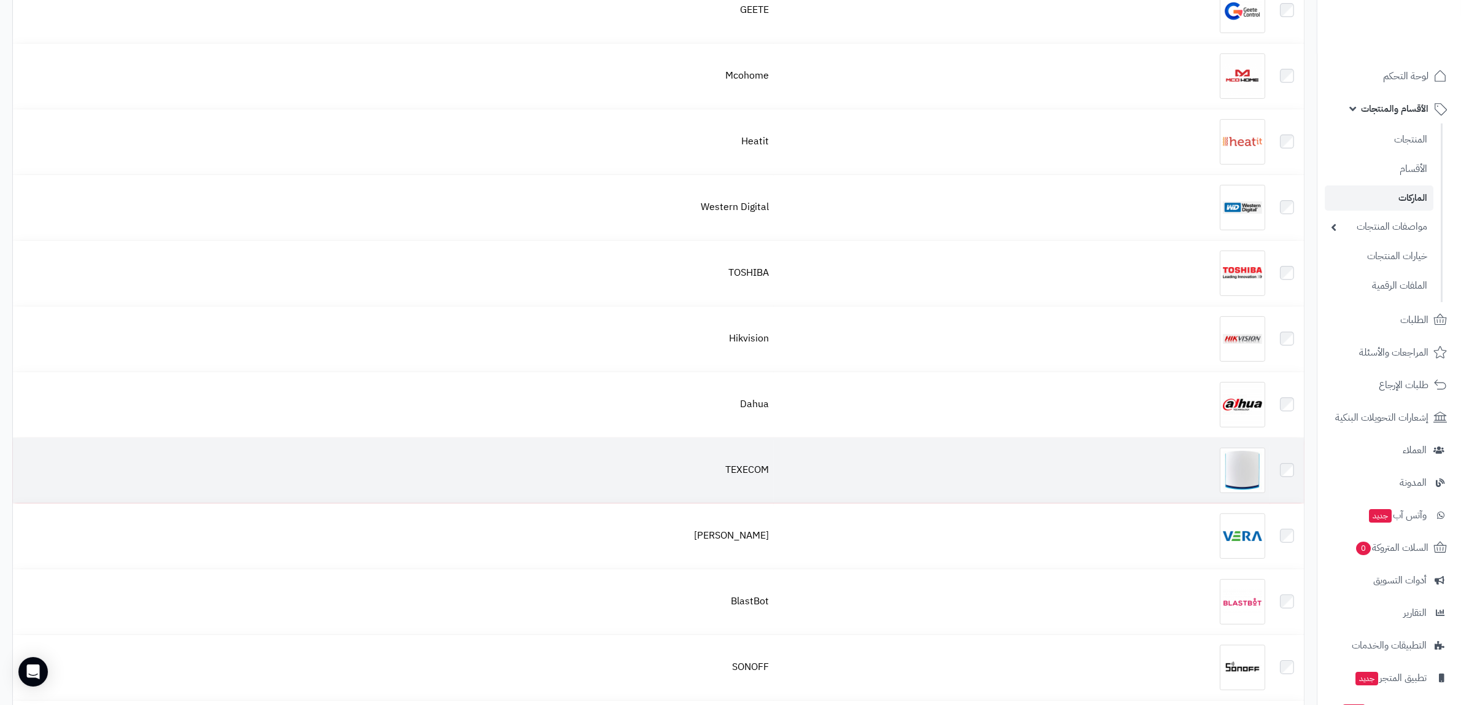
click at [979, 477] on div at bounding box center [1022, 469] width 487 height 45
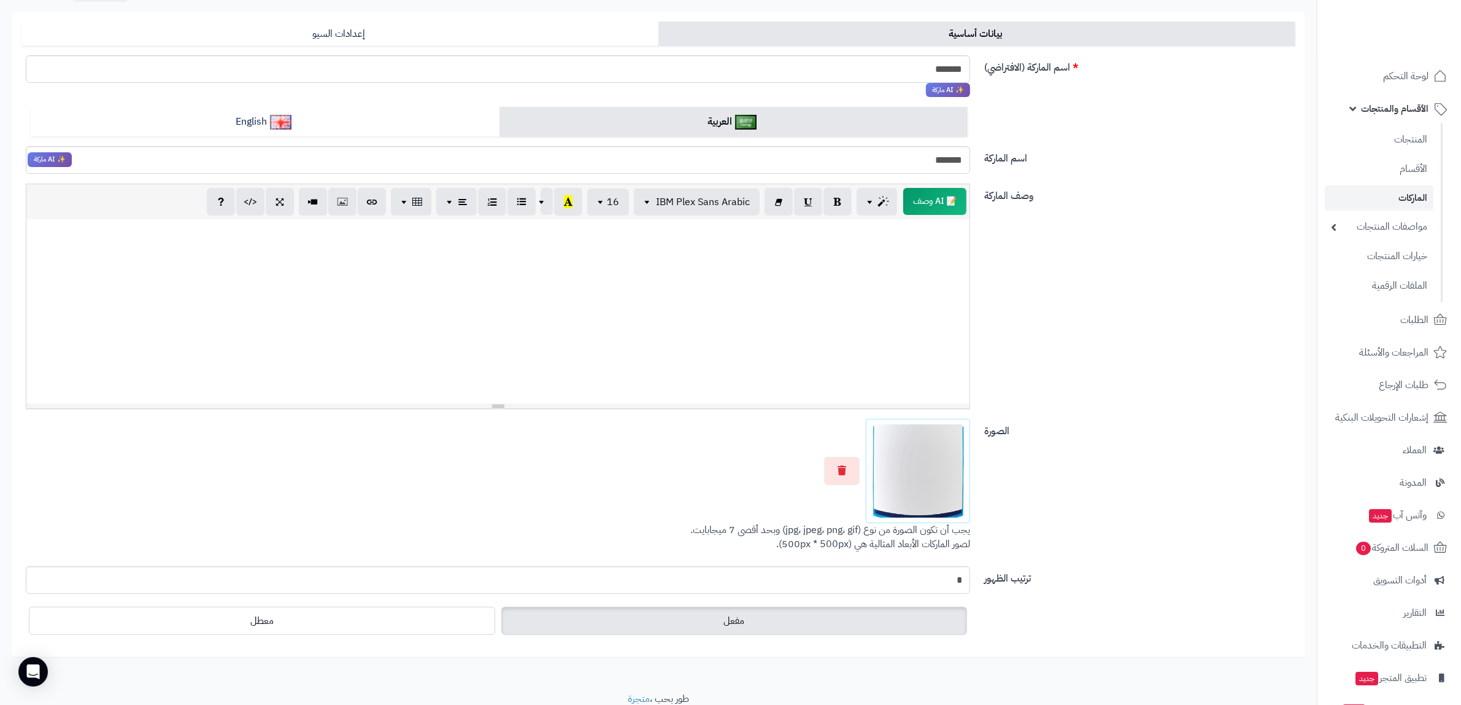
scroll to position [166, 0]
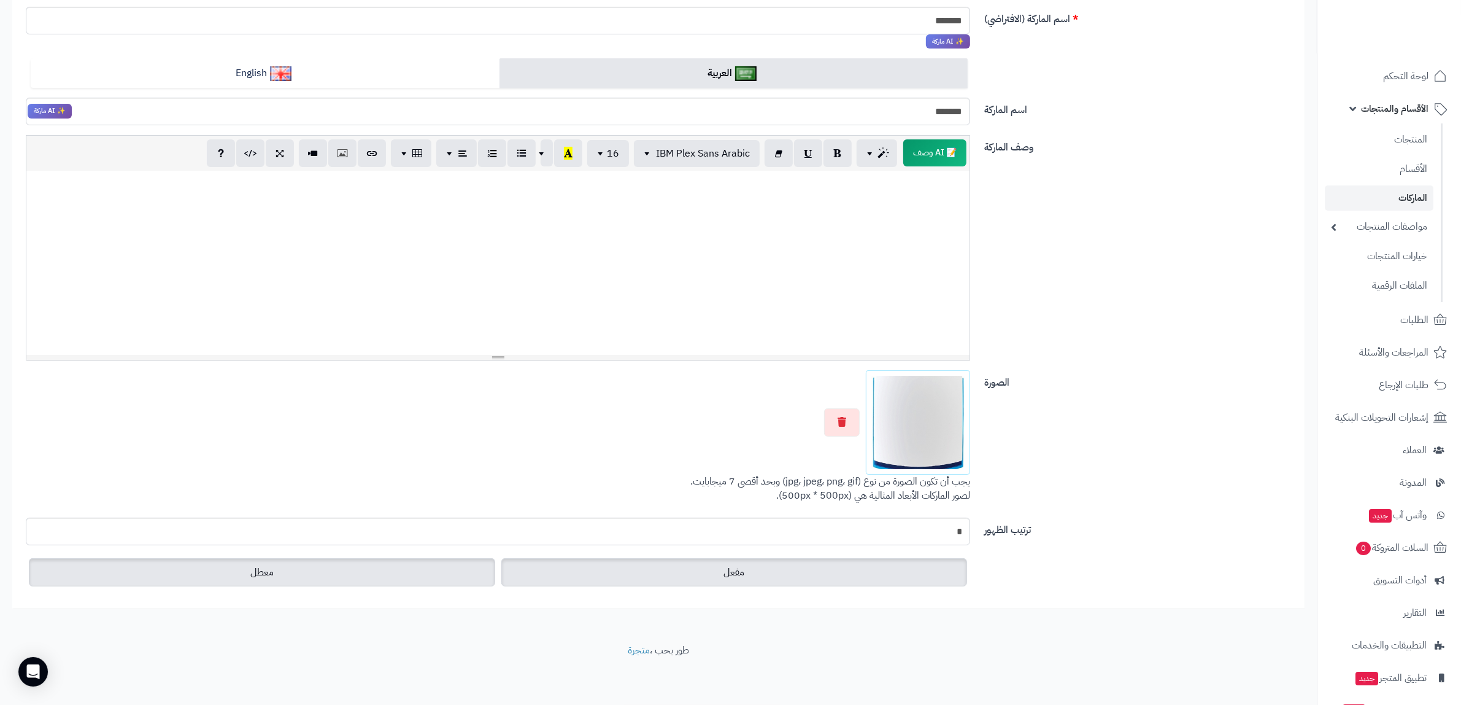
click at [362, 560] on label "معطل" at bounding box center [262, 572] width 466 height 28
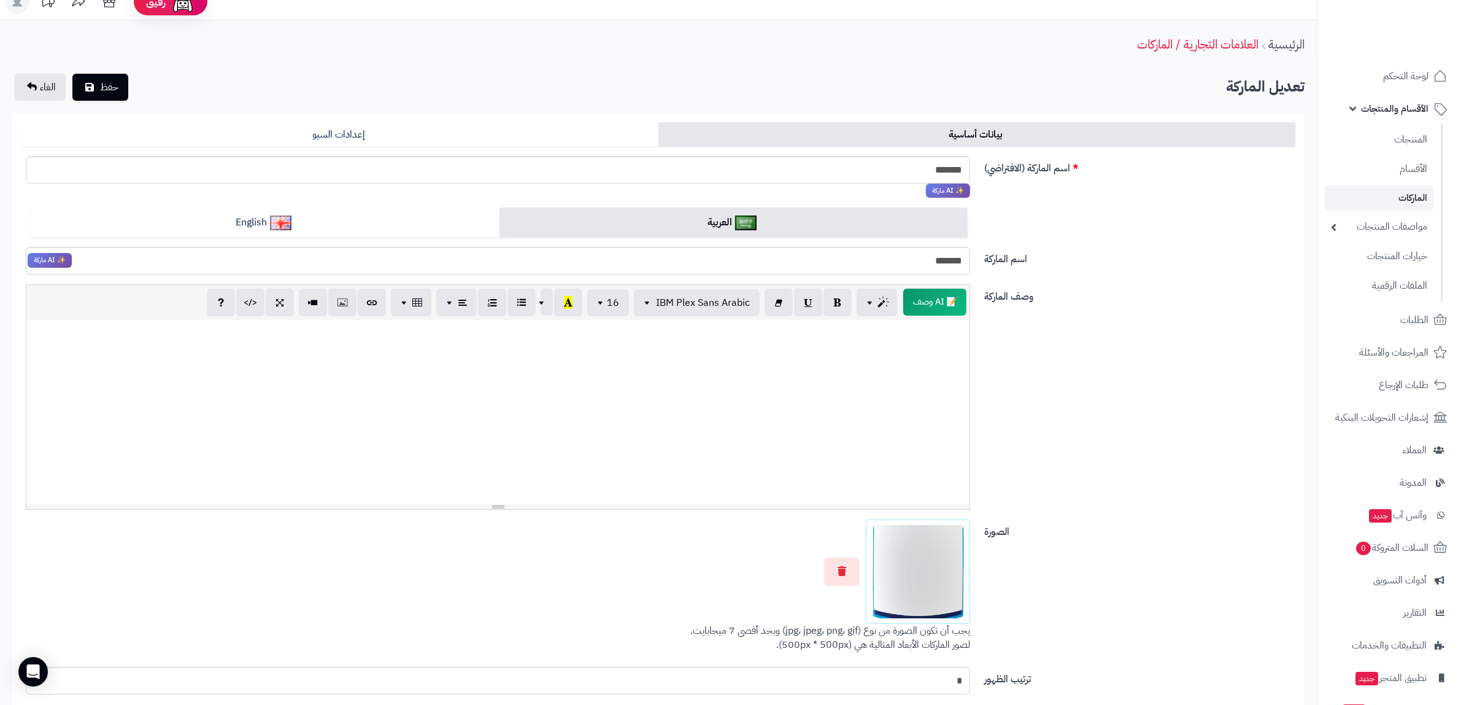
scroll to position [13, 0]
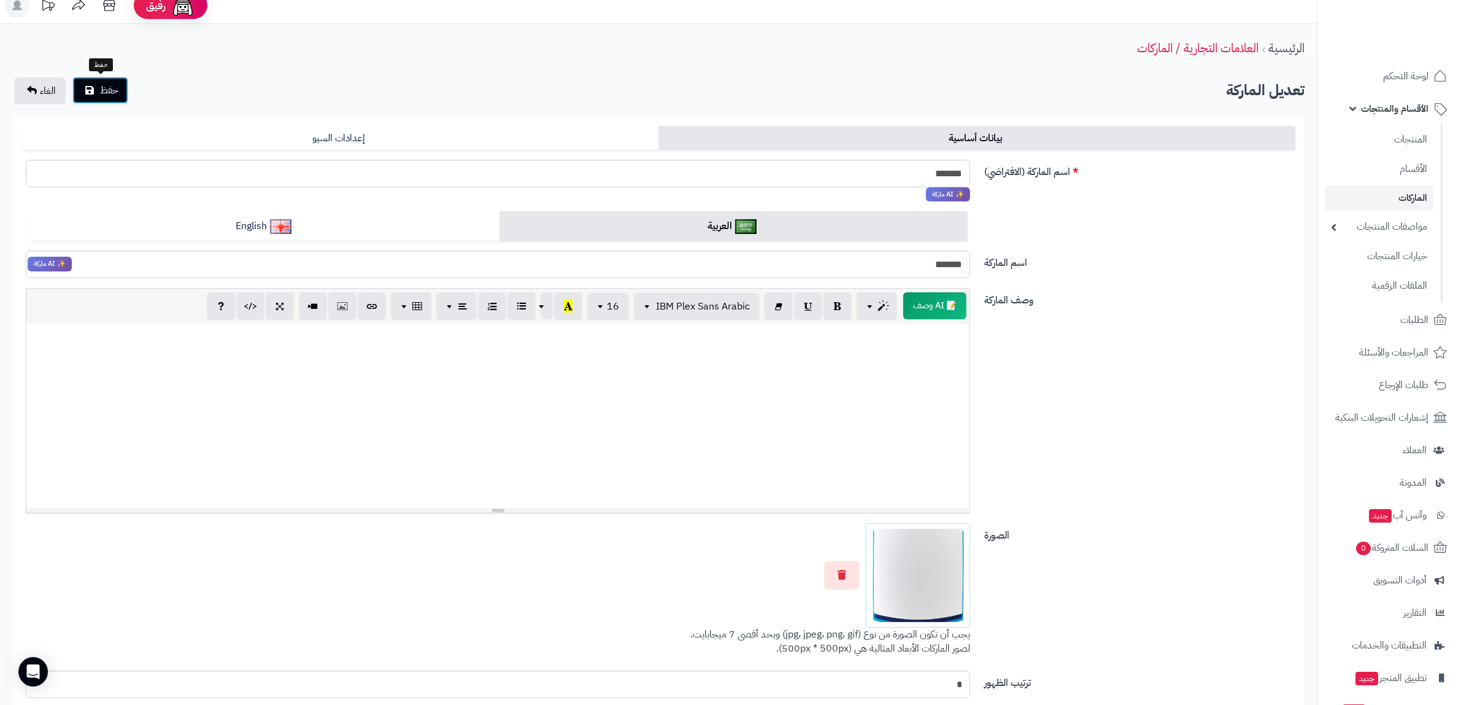
click at [118, 83] on span "حفظ" at bounding box center [109, 90] width 18 height 15
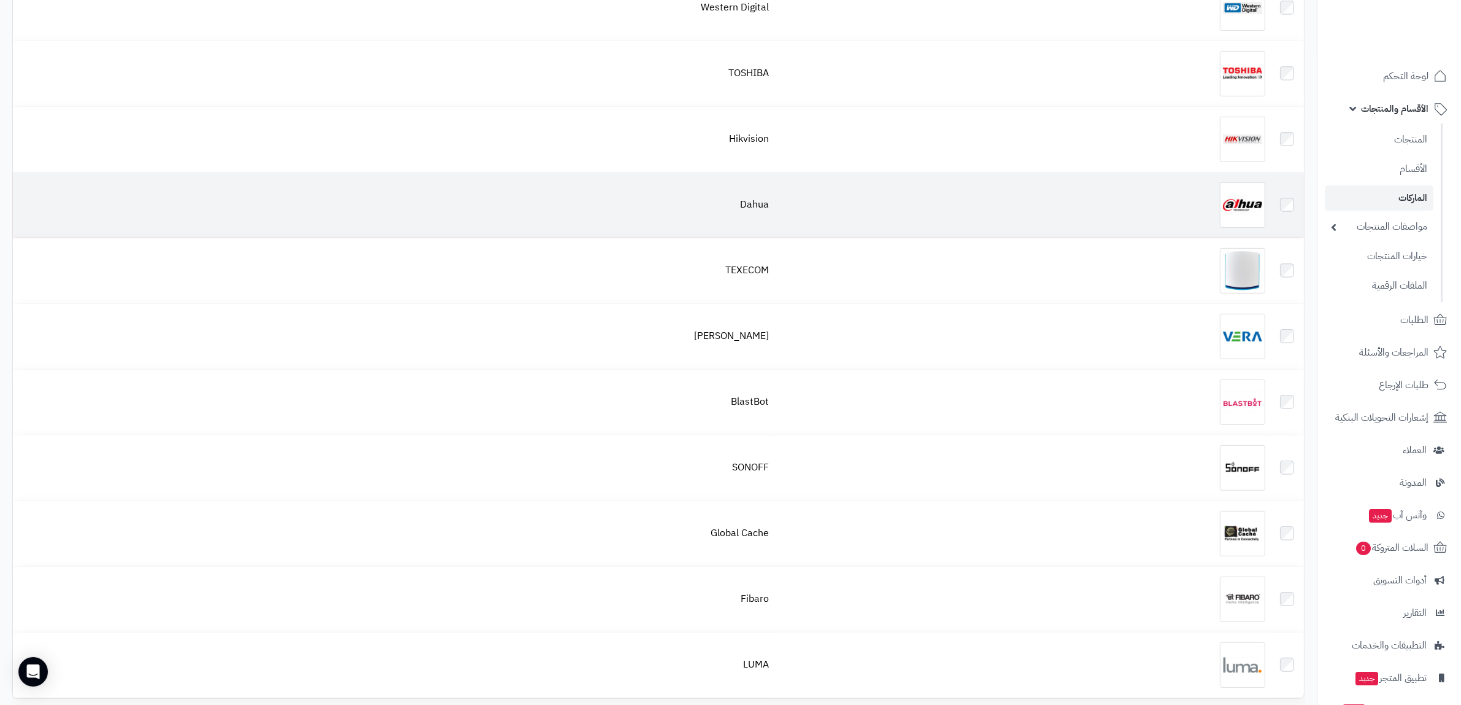
scroll to position [690, 0]
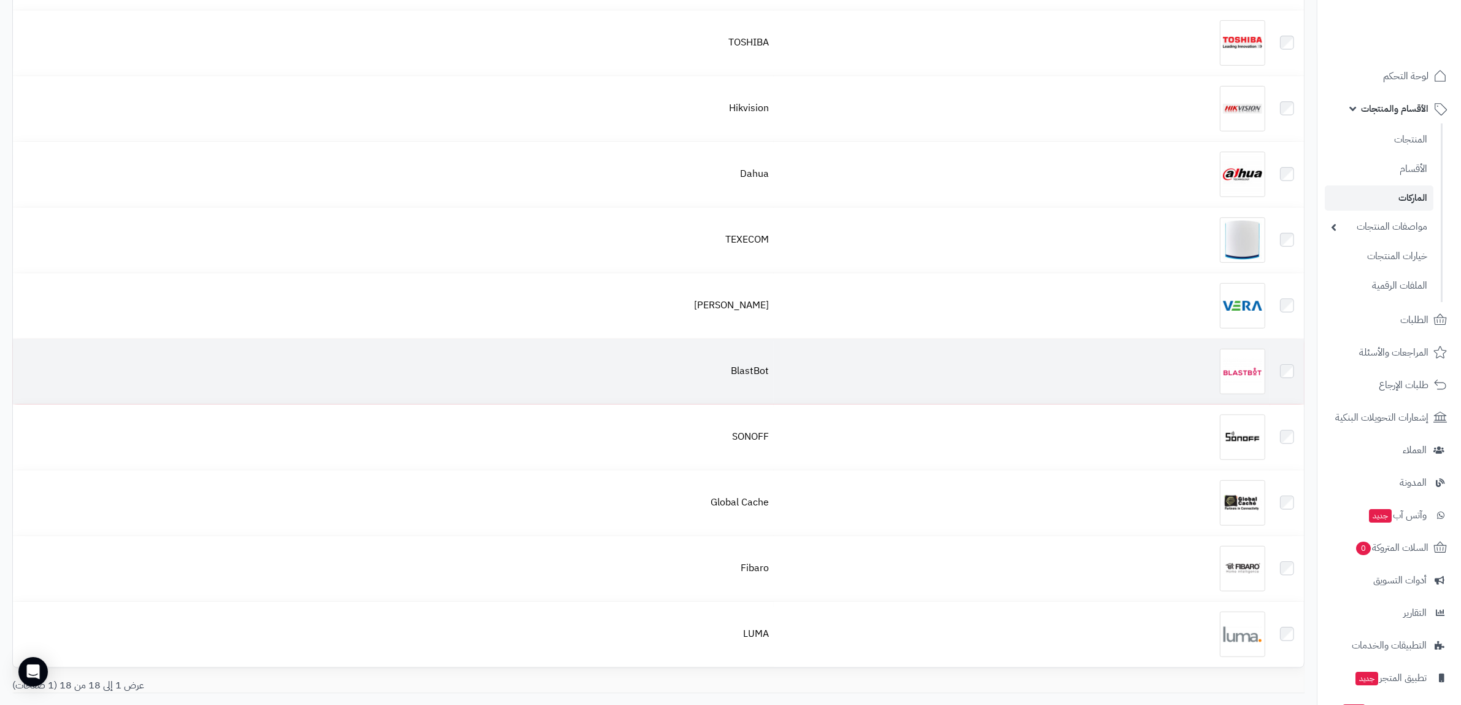
click at [1143, 382] on div at bounding box center [1022, 371] width 487 height 45
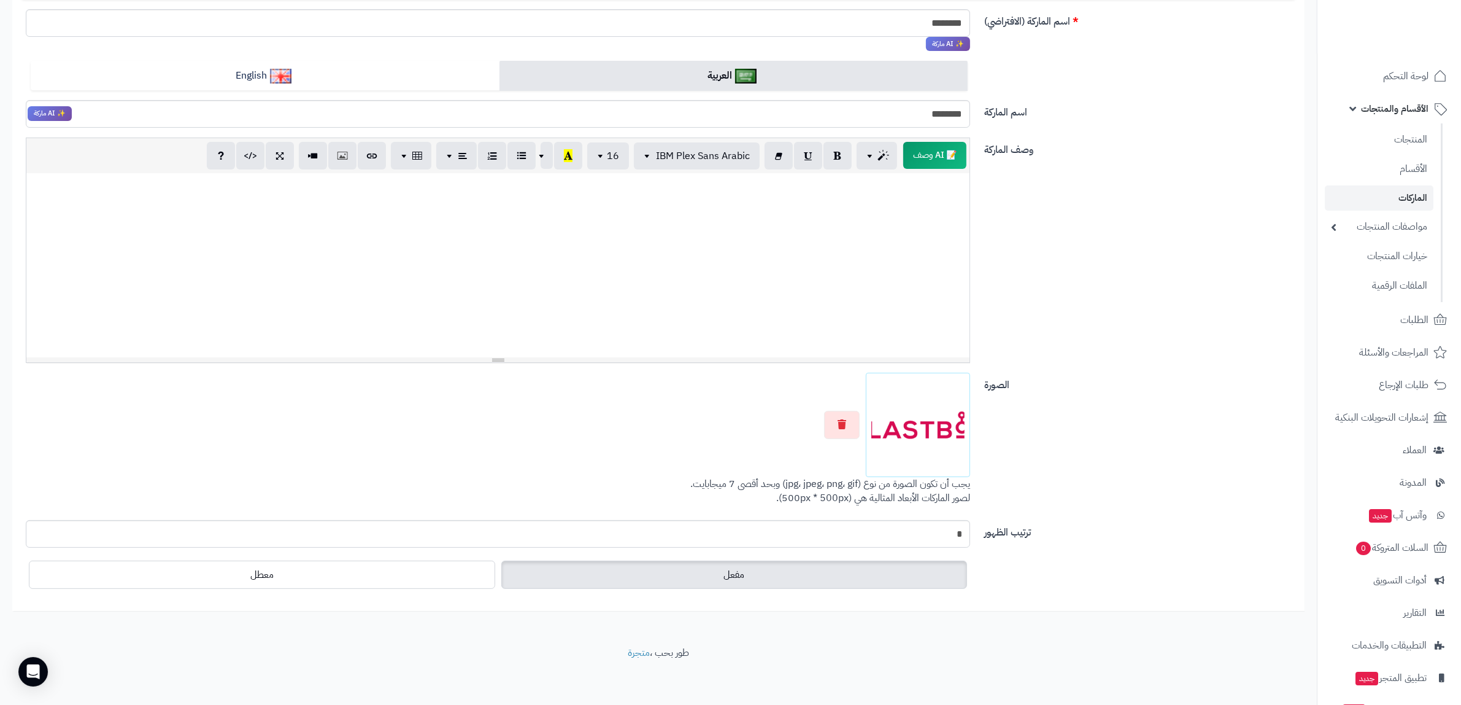
scroll to position [166, 0]
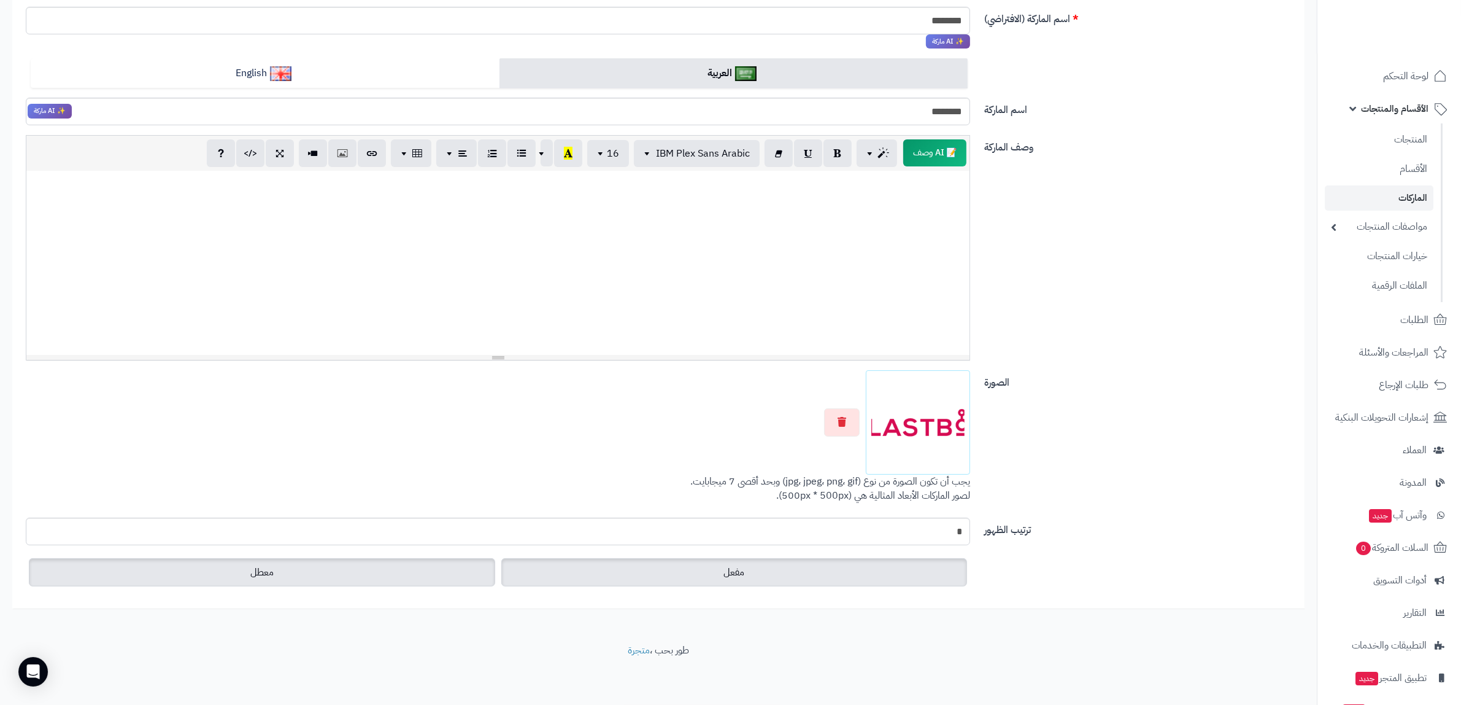
click at [412, 563] on label "معطل" at bounding box center [262, 572] width 466 height 28
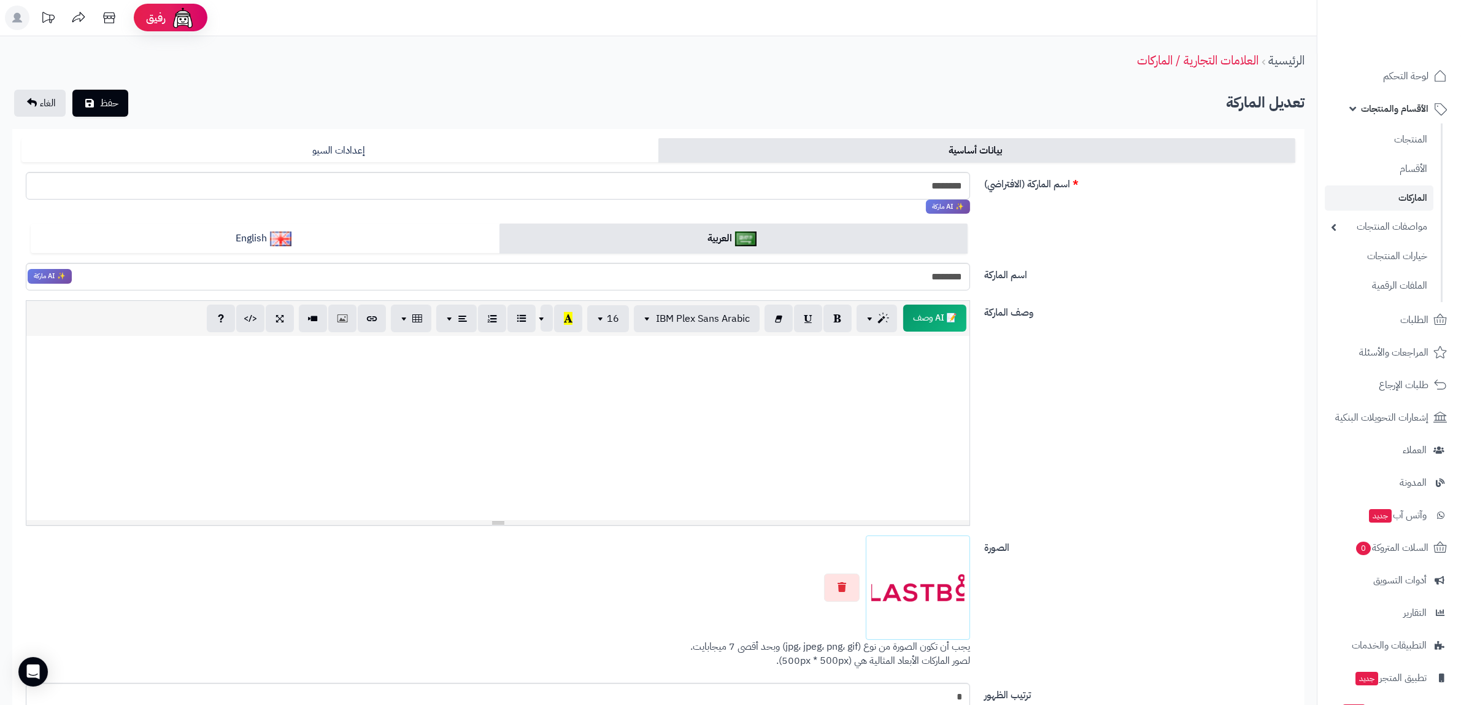
scroll to position [0, 0]
click at [114, 109] on span "حفظ" at bounding box center [109, 103] width 18 height 15
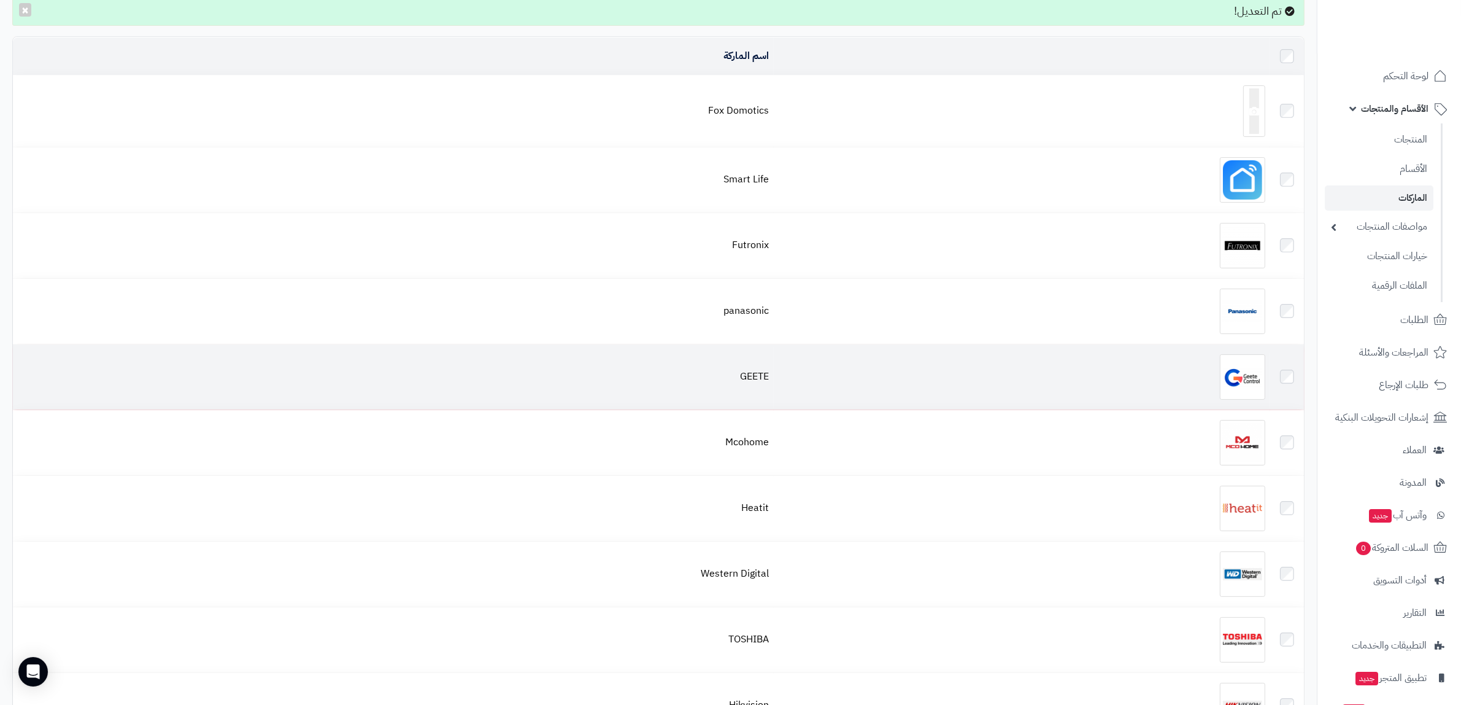
scroll to position [230, 0]
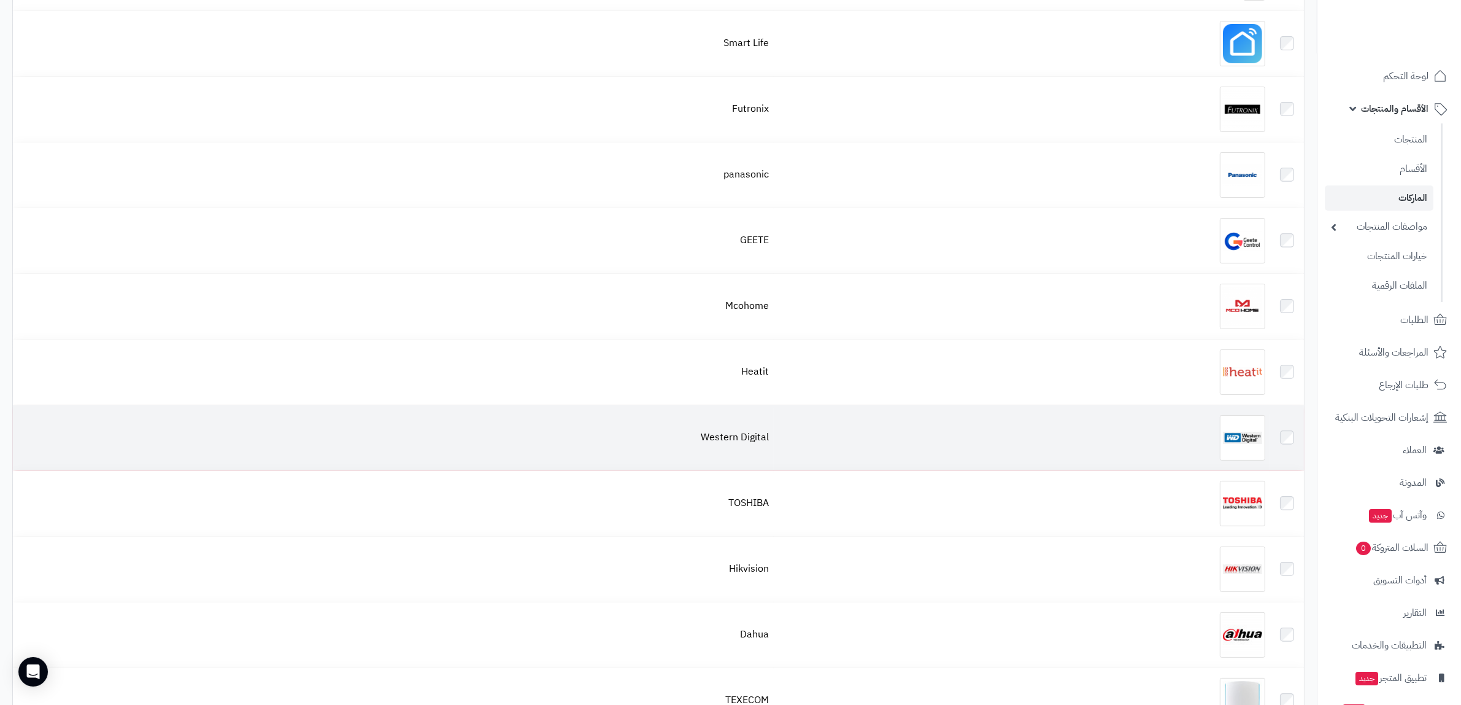
click at [1010, 443] on div at bounding box center [1022, 437] width 487 height 45
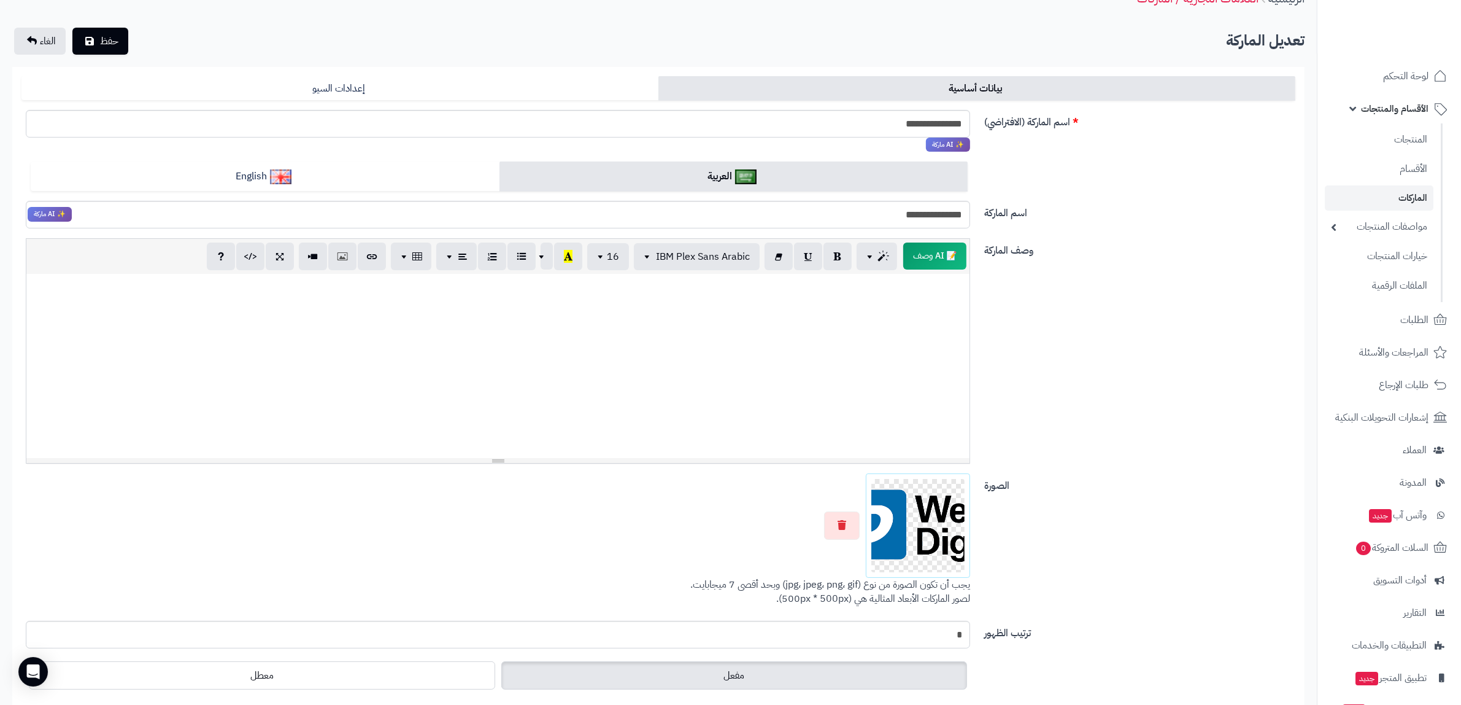
scroll to position [150, 0]
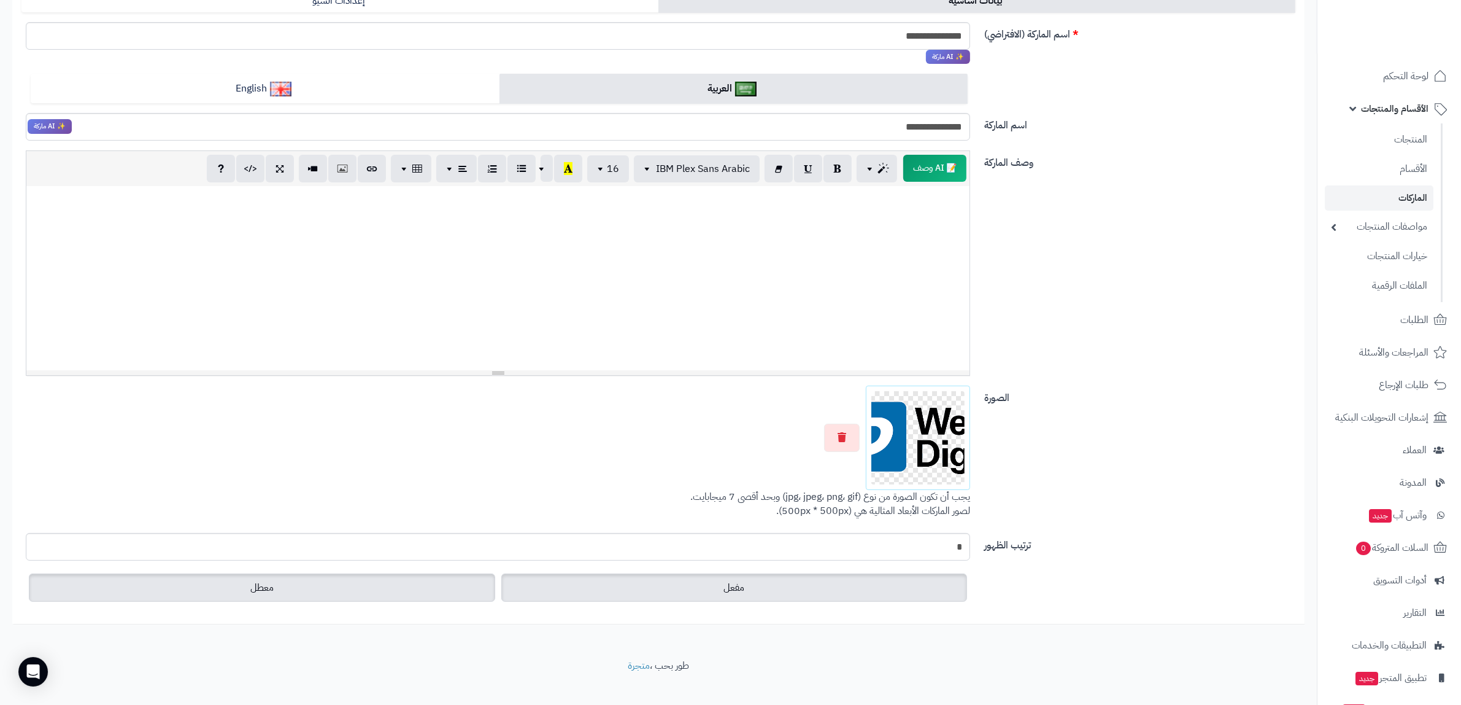
click at [369, 593] on label "معطل" at bounding box center [262, 587] width 466 height 28
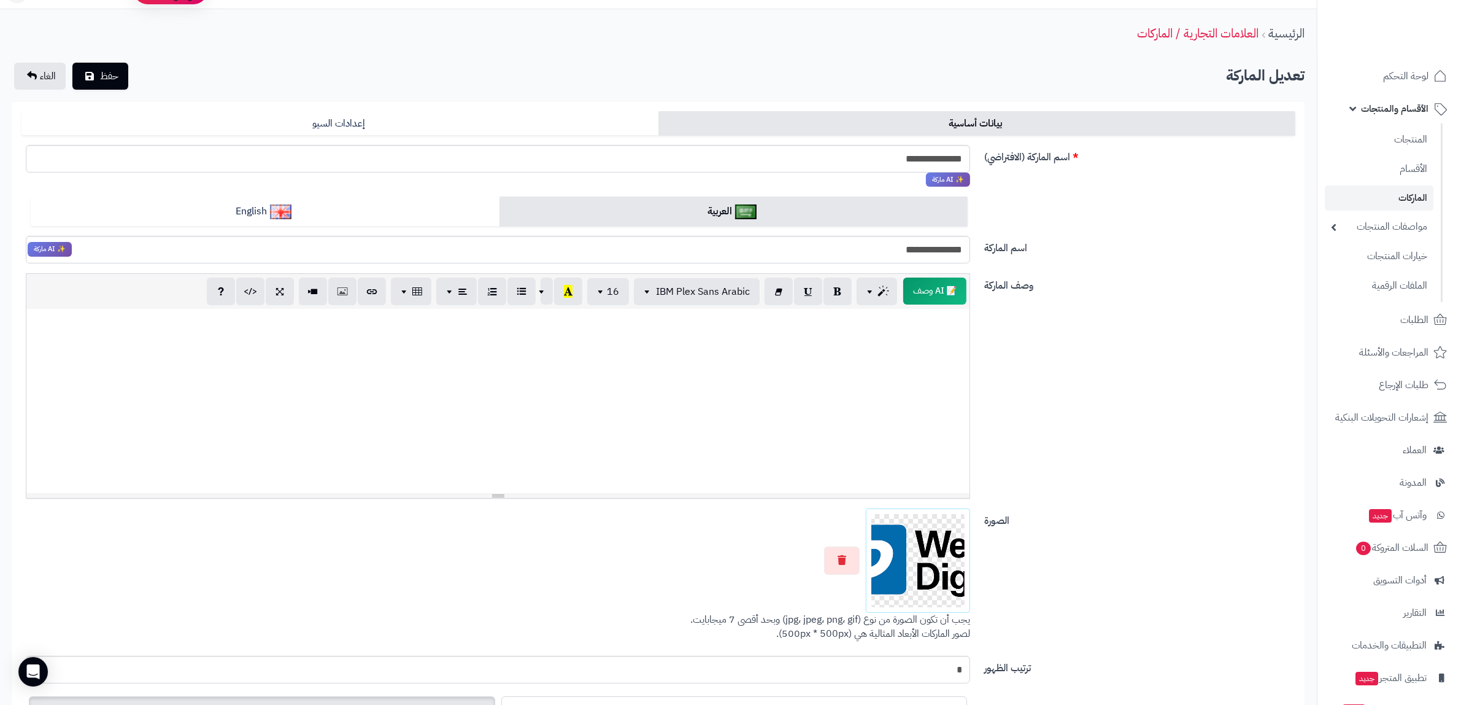
scroll to position [0, 0]
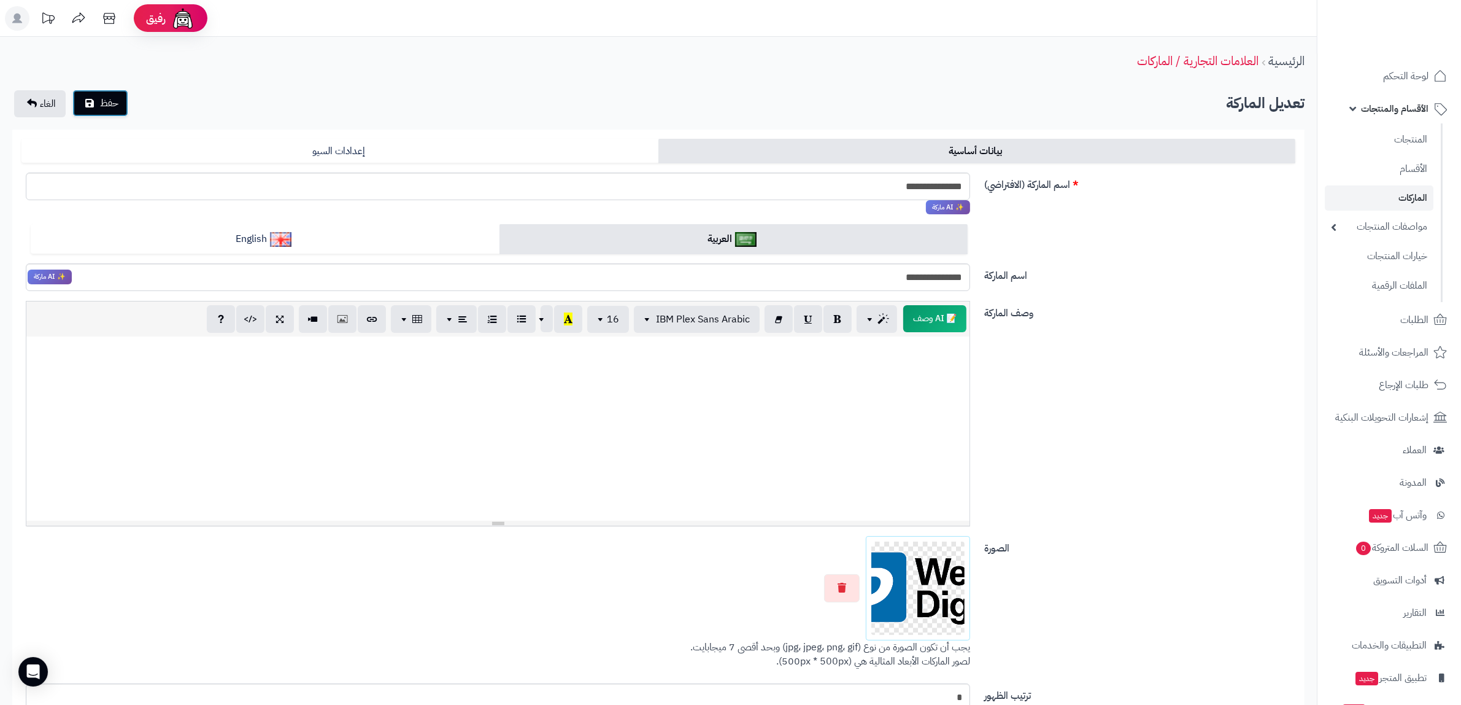
click at [111, 105] on span "حفظ" at bounding box center [109, 103] width 18 height 15
